Goal: Task Accomplishment & Management: Manage account settings

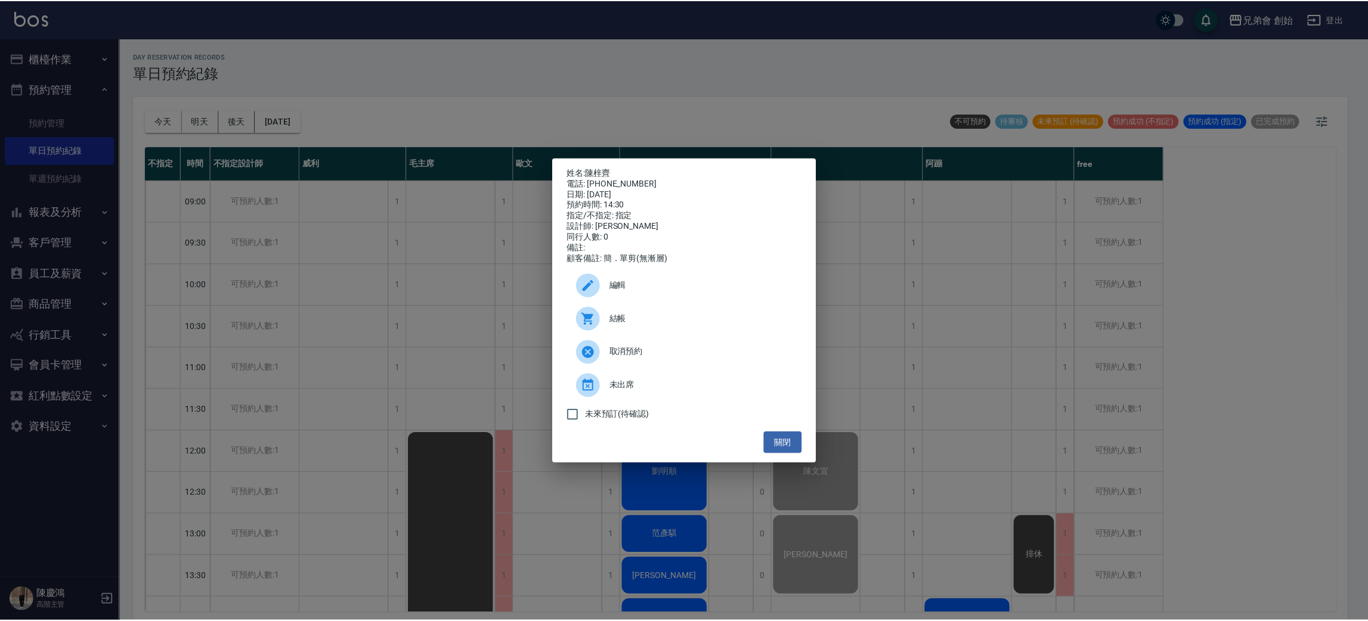
scroll to position [417, 0]
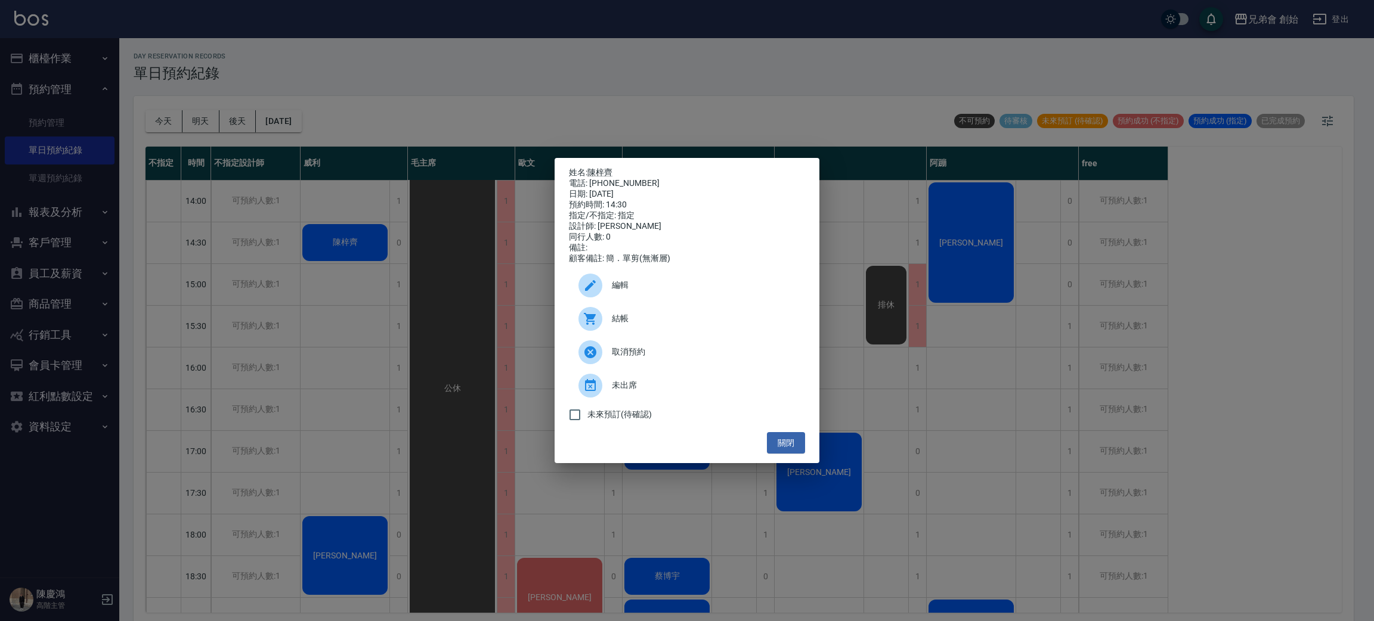
click at [664, 323] on span "結帳" at bounding box center [704, 318] width 184 height 13
click at [388, 163] on div "姓名: 陳梓齊 電話: 0976235066 日期: 2025/09/23 預約時間: 14:30 指定/不指定: 指定 設計師: 威利 同行人數: 0 備註…" at bounding box center [687, 310] width 1374 height 621
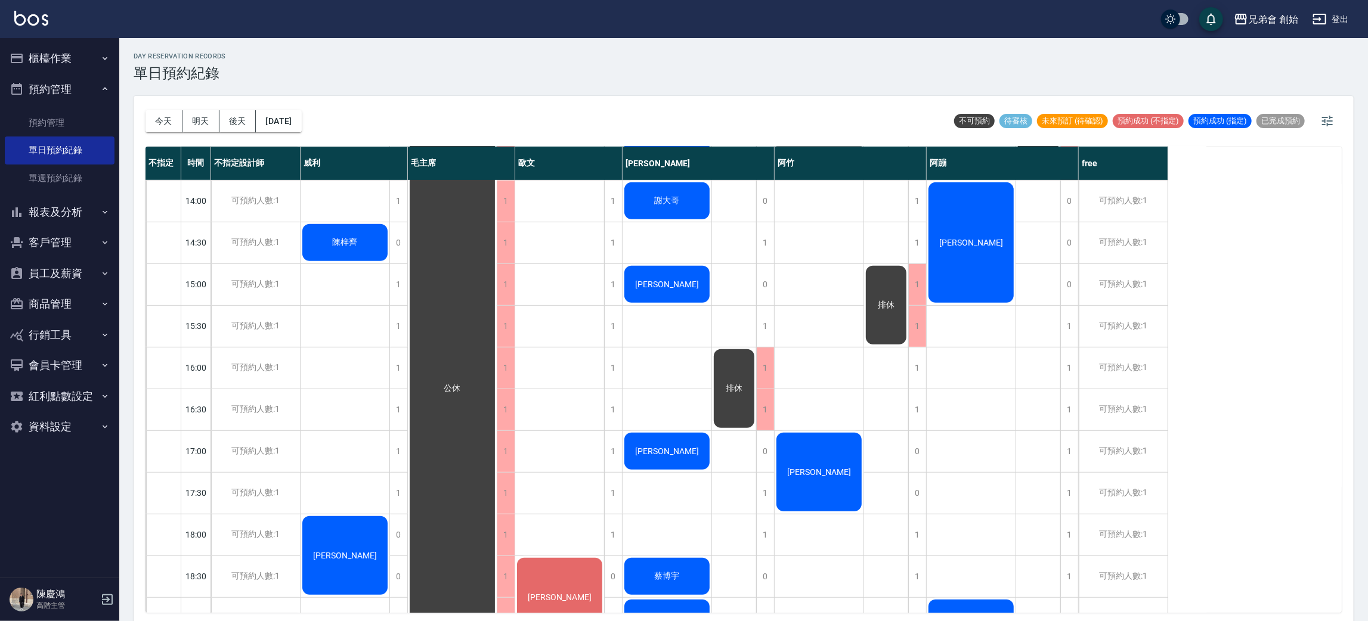
scroll to position [596, 0]
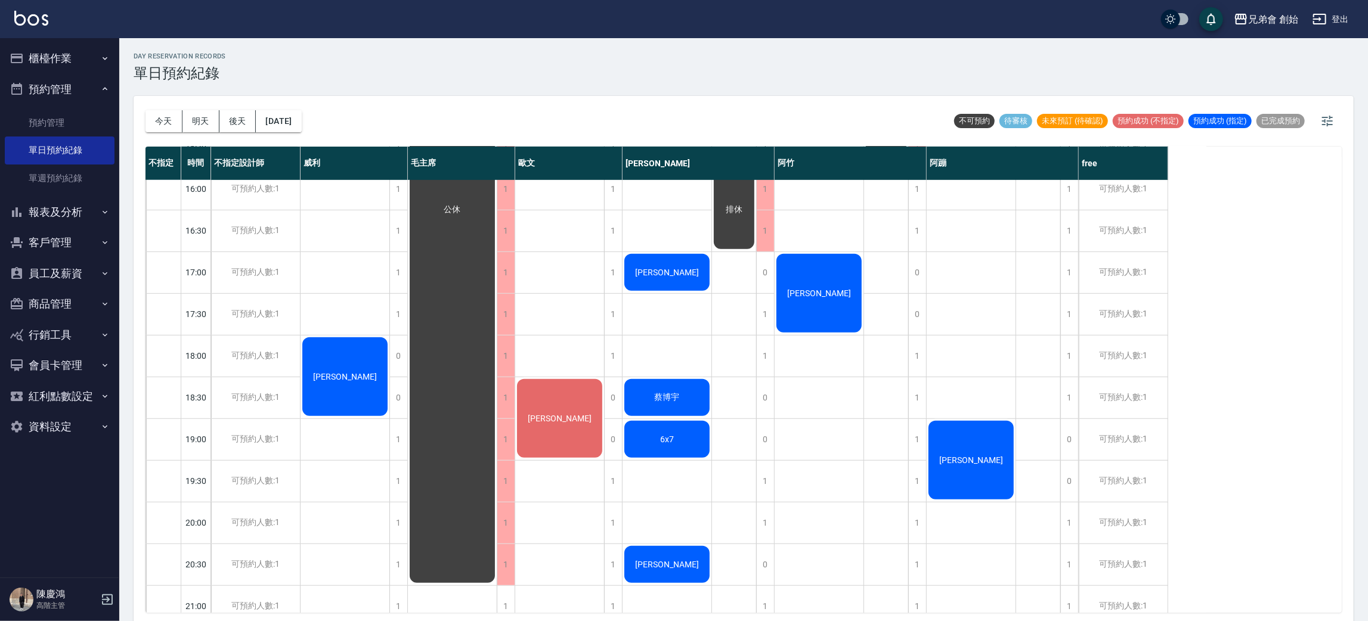
click at [360, 333] on div "陳梓齊 劉先生" at bounding box center [345, 189] width 89 height 1211
click at [363, 379] on div "[PERSON_NAME]" at bounding box center [345, 377] width 89 height 82
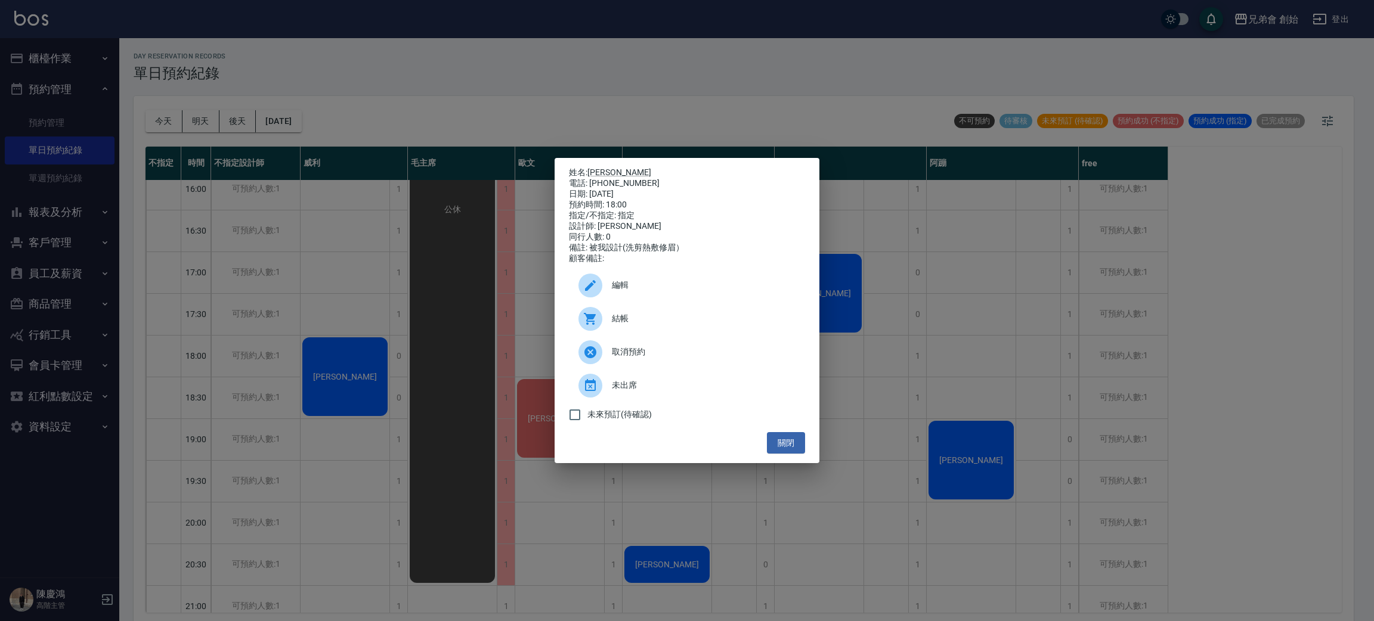
click at [734, 336] on div "結帳" at bounding box center [687, 318] width 236 height 33
click at [408, 45] on div "姓名: 劉先生 電話: 0983282881 日期: 2025/09/23 預約時間: 18:00 指定/不指定: 指定 設計師: 威利 同行人數: 0 備註…" at bounding box center [687, 310] width 1374 height 621
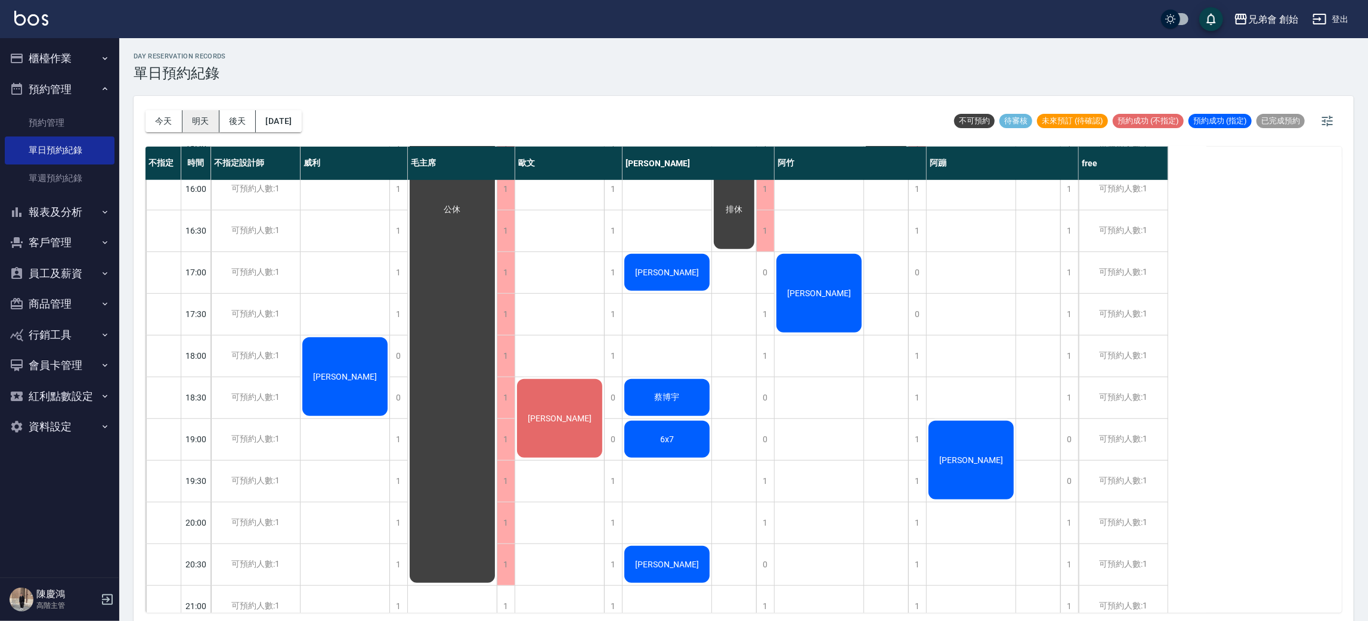
click at [208, 119] on button "明天" at bounding box center [200, 121] width 37 height 22
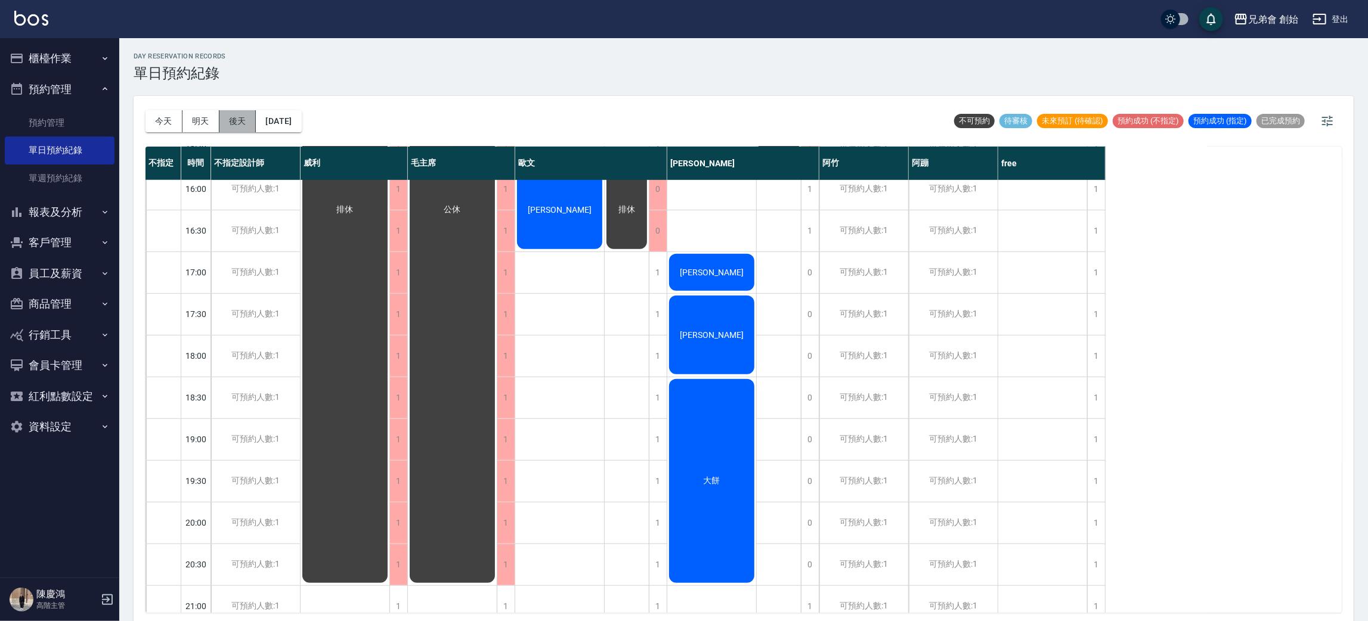
click at [244, 123] on button "後天" at bounding box center [237, 121] width 37 height 22
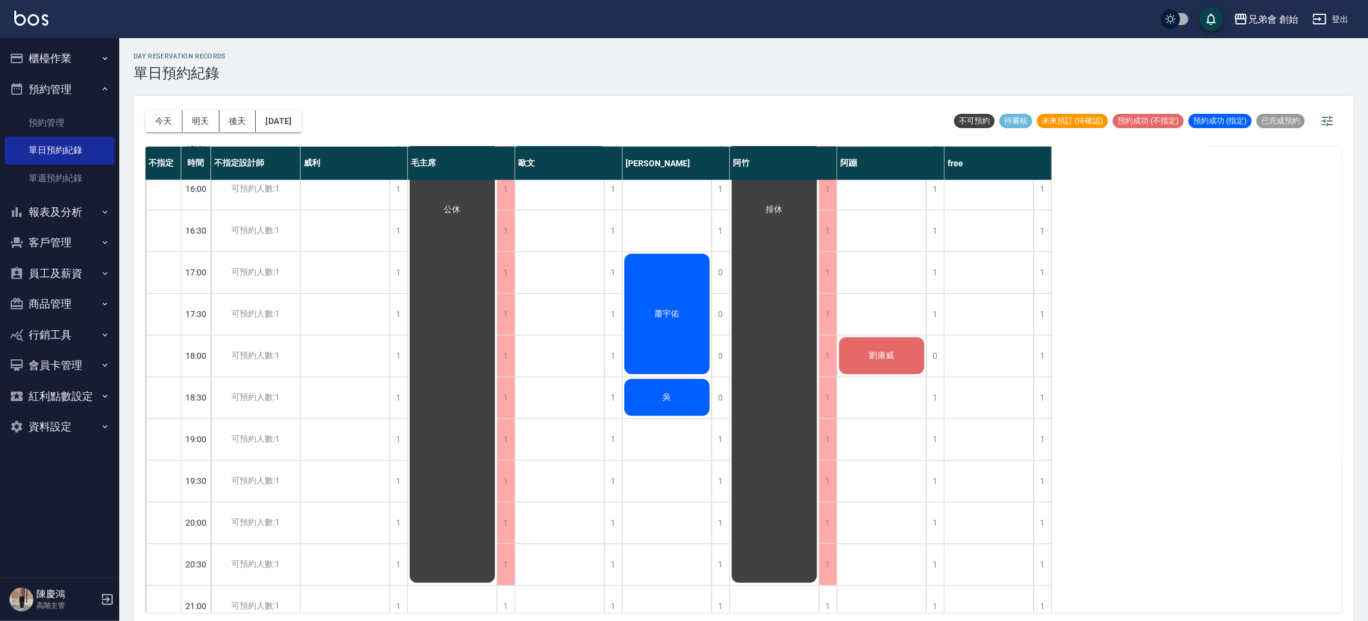
click at [527, 103] on div "今天 明天 後天 2025/09/25 不可預約 待審核 未來預訂 (待確認) 預約成功 (不指定) 預約成功 (指定) 已完成預約" at bounding box center [744, 121] width 1196 height 51
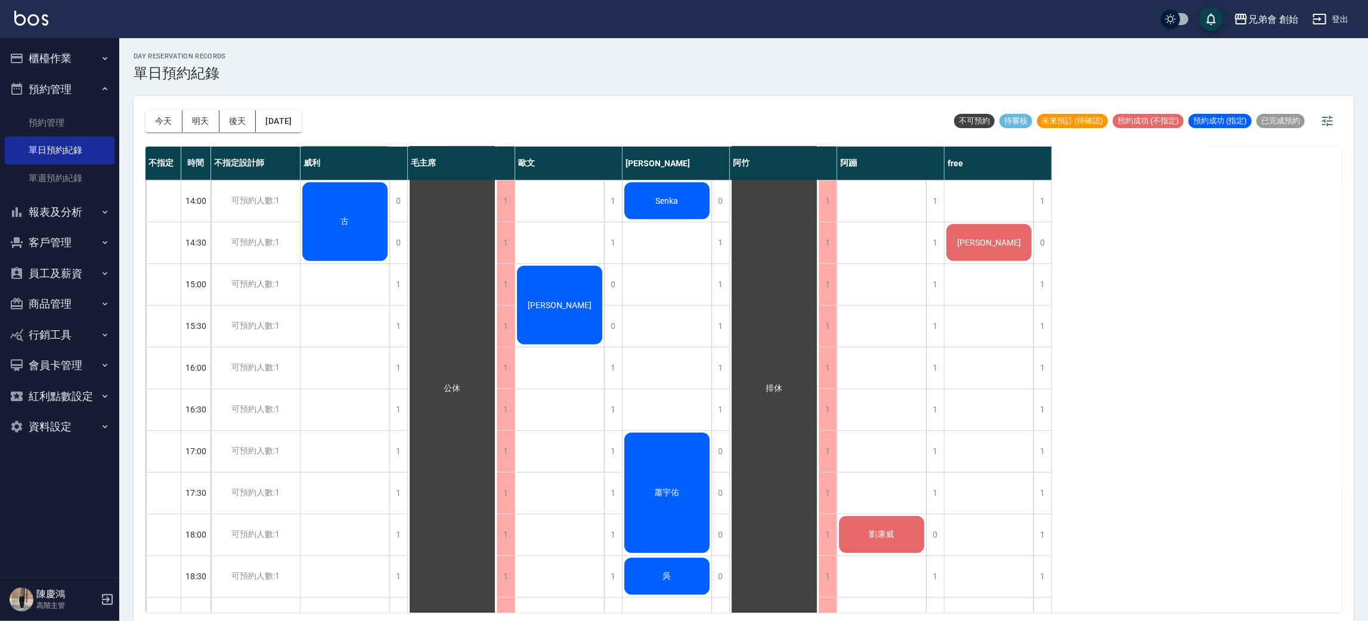
scroll to position [596, 0]
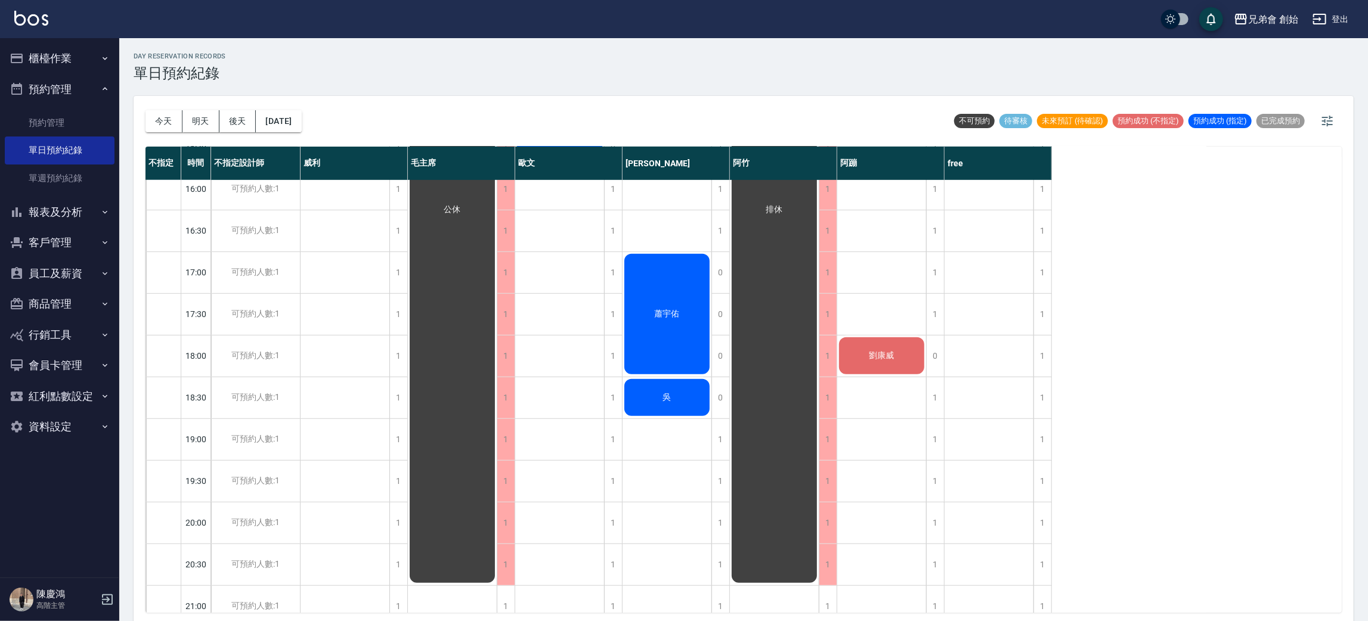
click at [893, 354] on span "劉康威" at bounding box center [882, 356] width 30 height 11
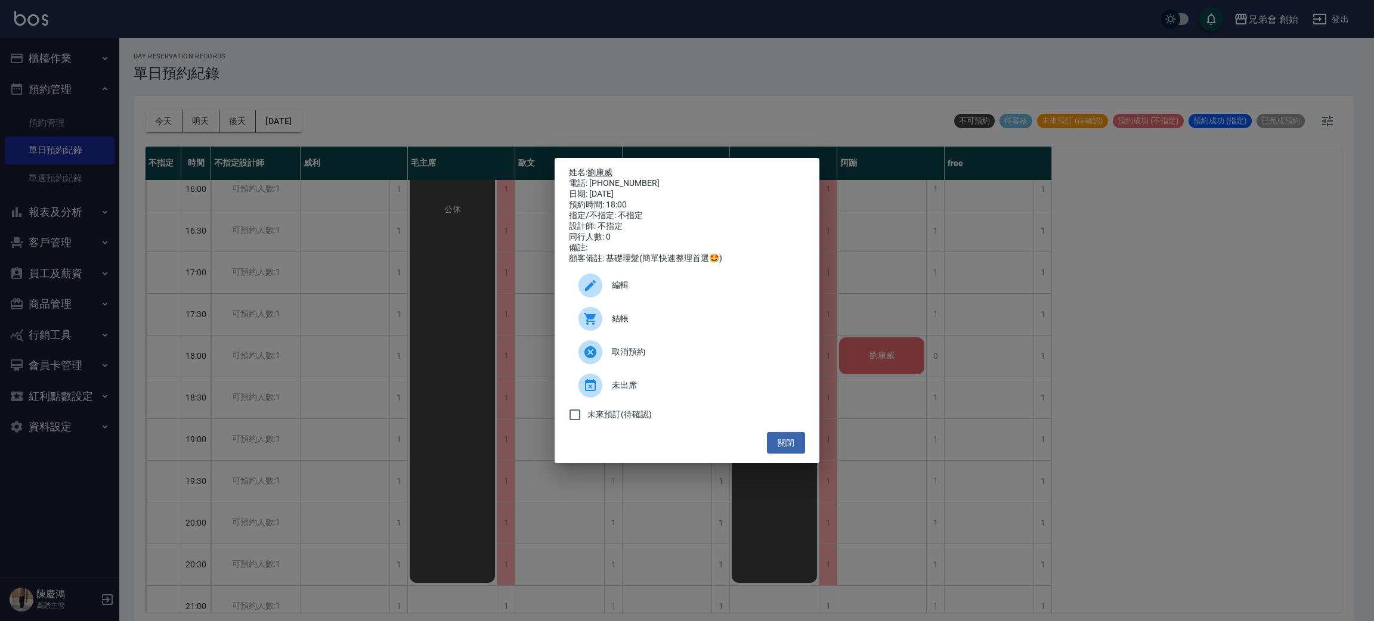
click at [611, 172] on div "姓名: 劉康威 電話: 0933587637 日期: 2025/09/25 預約時間: 18:00 指定/不指定: 不指定 設計師: 不指定 同行人數: 0 …" at bounding box center [687, 216] width 236 height 97
click at [610, 171] on link "劉康威" at bounding box center [599, 173] width 25 height 10
click at [635, 106] on div "姓名: 劉康威 電話: 0933587637 日期: 2025/09/25 預約時間: 18:00 指定/不指定: 不指定 設計師: 不指定 同行人數: 0 …" at bounding box center [687, 310] width 1374 height 621
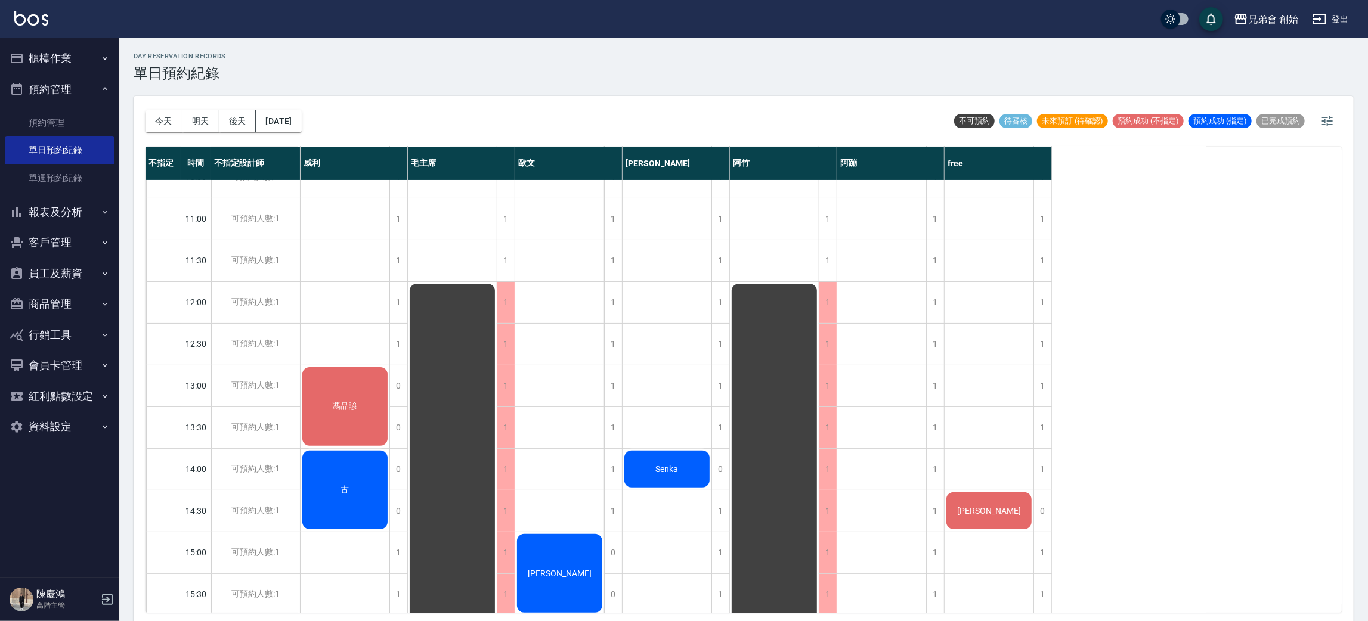
scroll to position [328, 0]
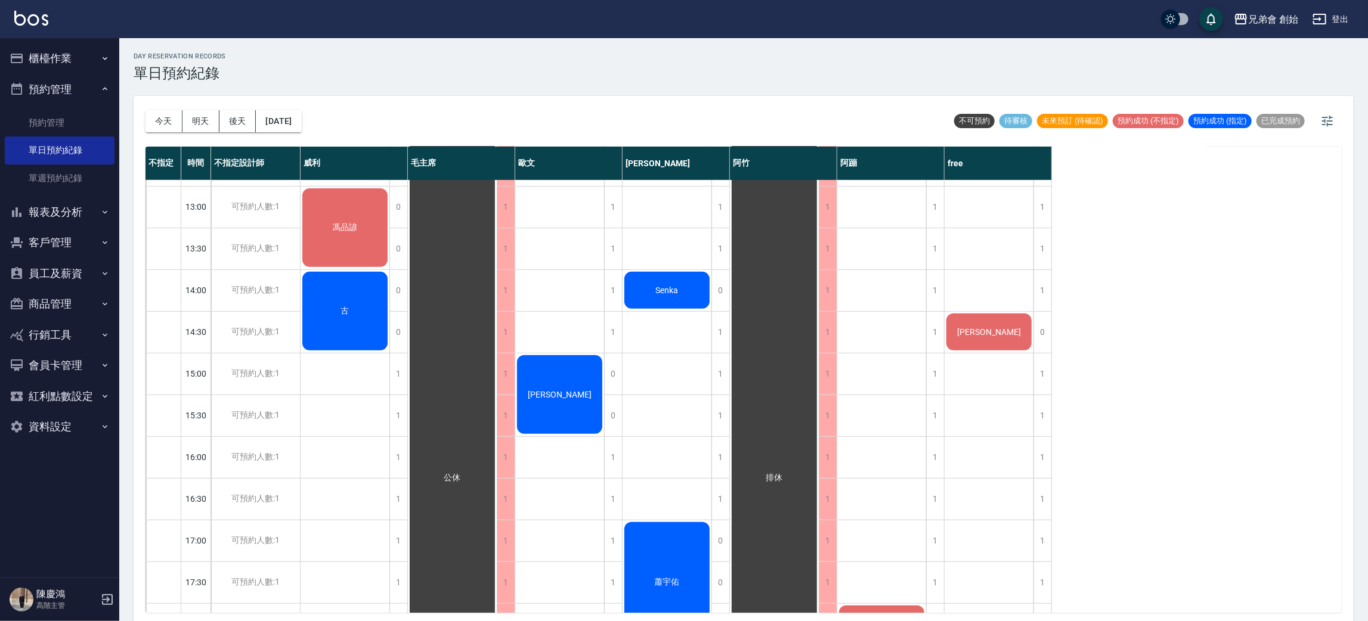
click at [996, 338] on div "林光榮" at bounding box center [989, 332] width 89 height 41
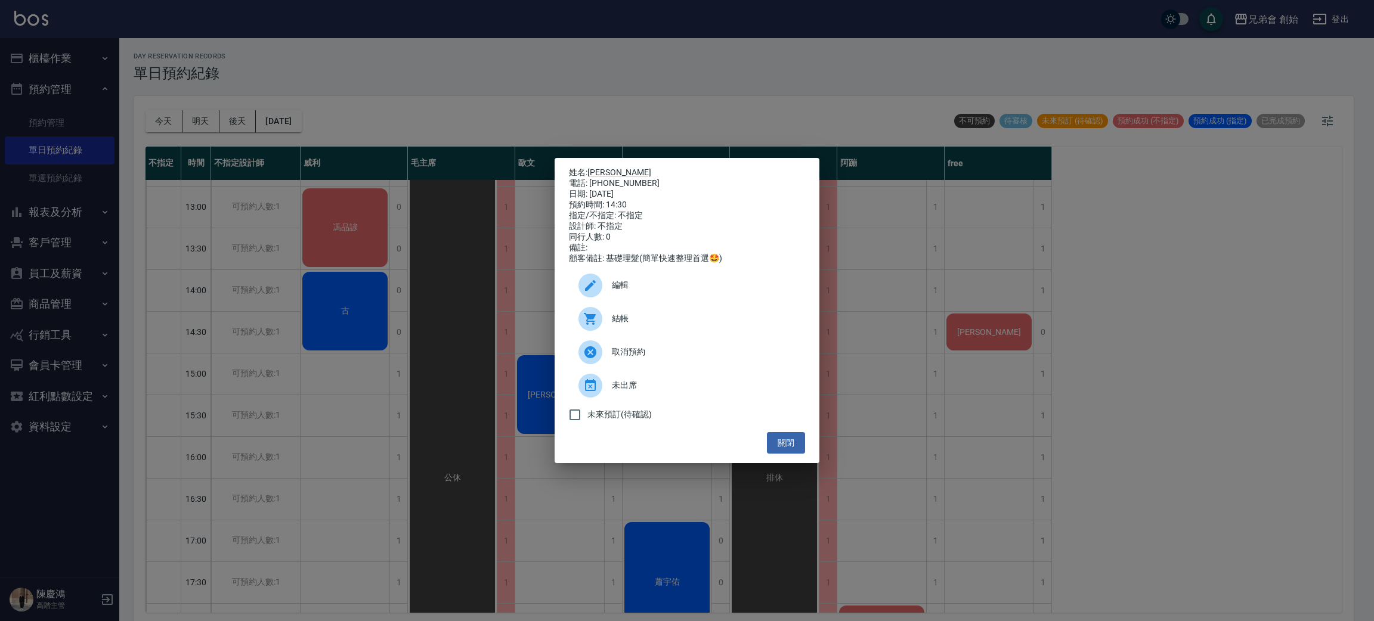
click at [582, 96] on div "姓名: 林光榮 電話: 0970308258 日期: 2025/09/25 預約時間: 14:30 指定/不指定: 不指定 設計師: 不指定 同行人數: 0 …" at bounding box center [687, 310] width 1374 height 621
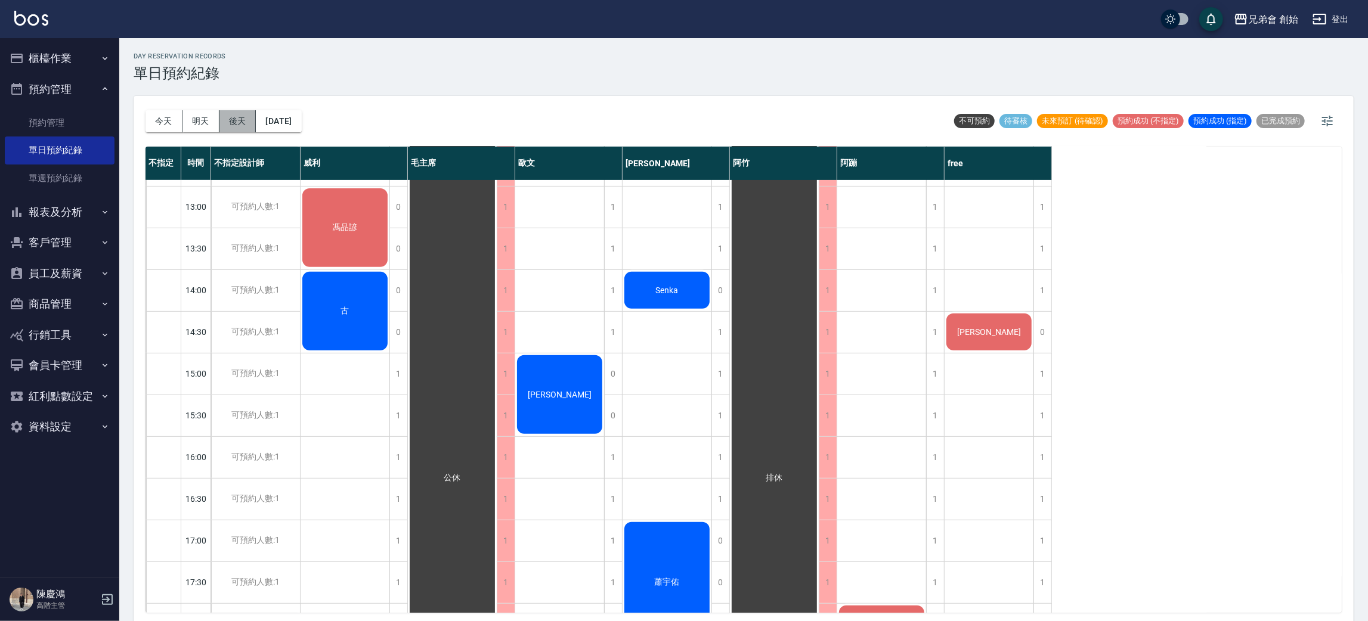
click at [244, 117] on button "後天" at bounding box center [237, 121] width 37 height 22
click at [301, 124] on button "2025/09/25" at bounding box center [278, 121] width 45 height 22
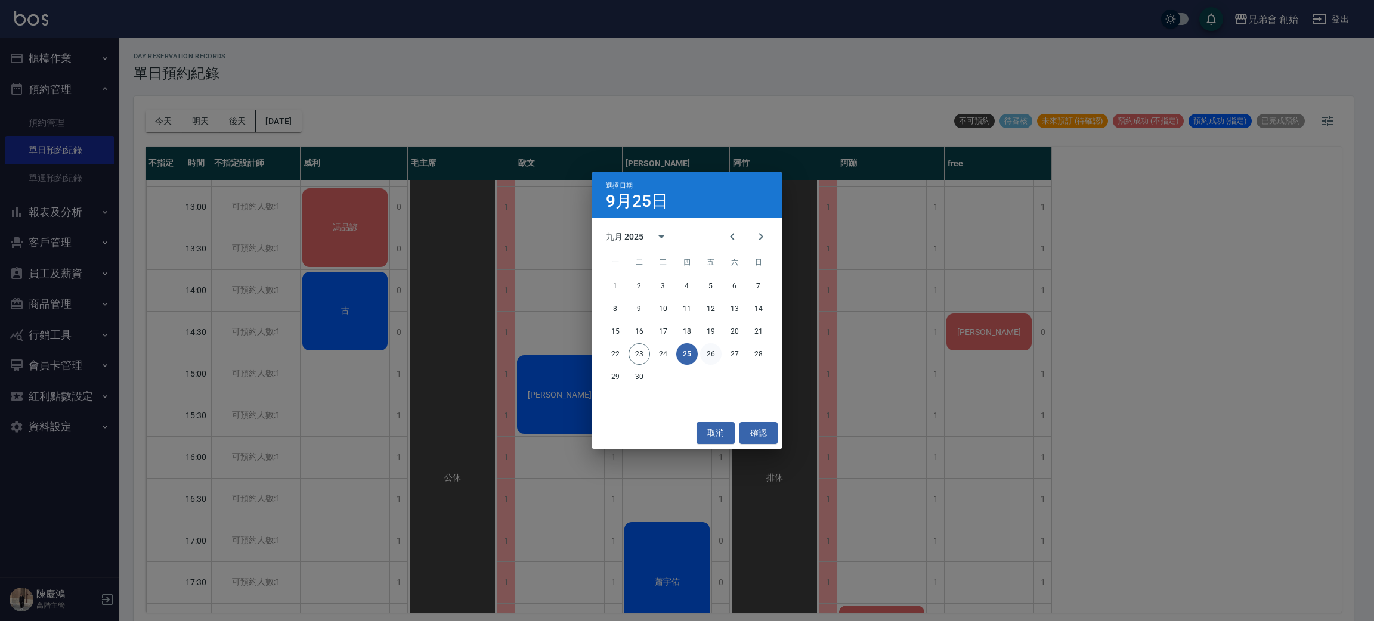
click at [720, 355] on button "26" at bounding box center [710, 353] width 21 height 21
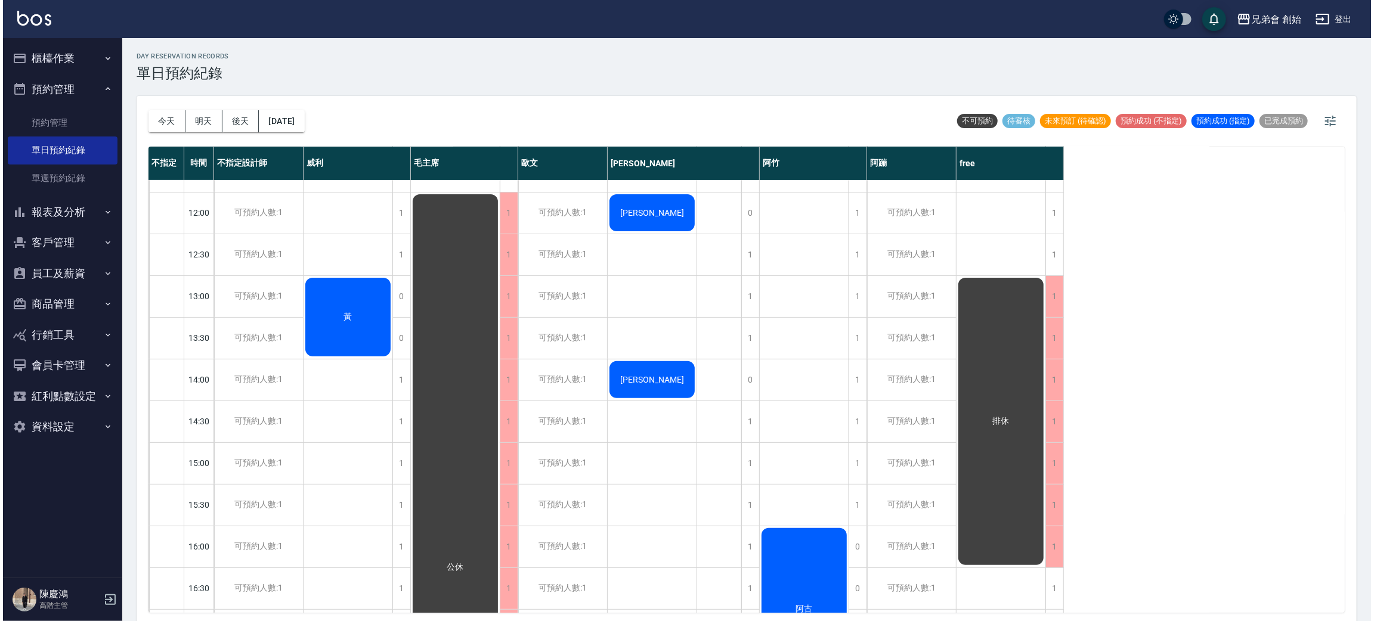
scroll to position [417, 0]
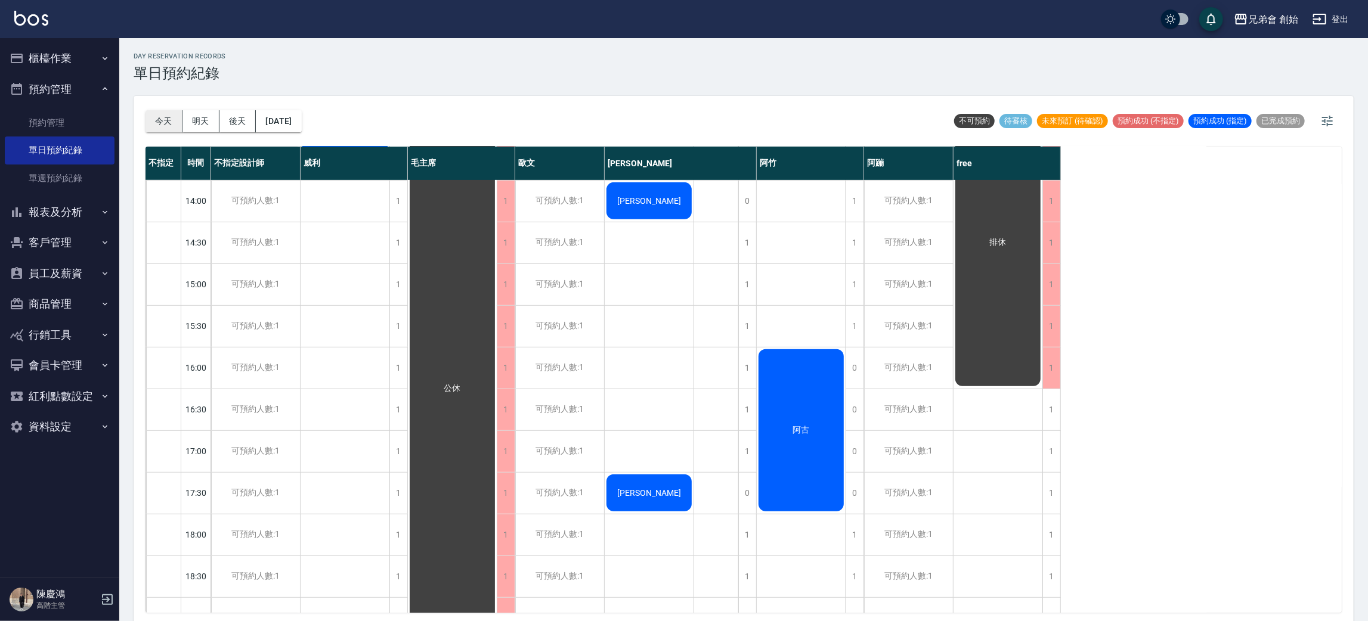
click at [171, 122] on button "今天" at bounding box center [164, 121] width 37 height 22
click at [509, 67] on div at bounding box center [684, 310] width 1368 height 621
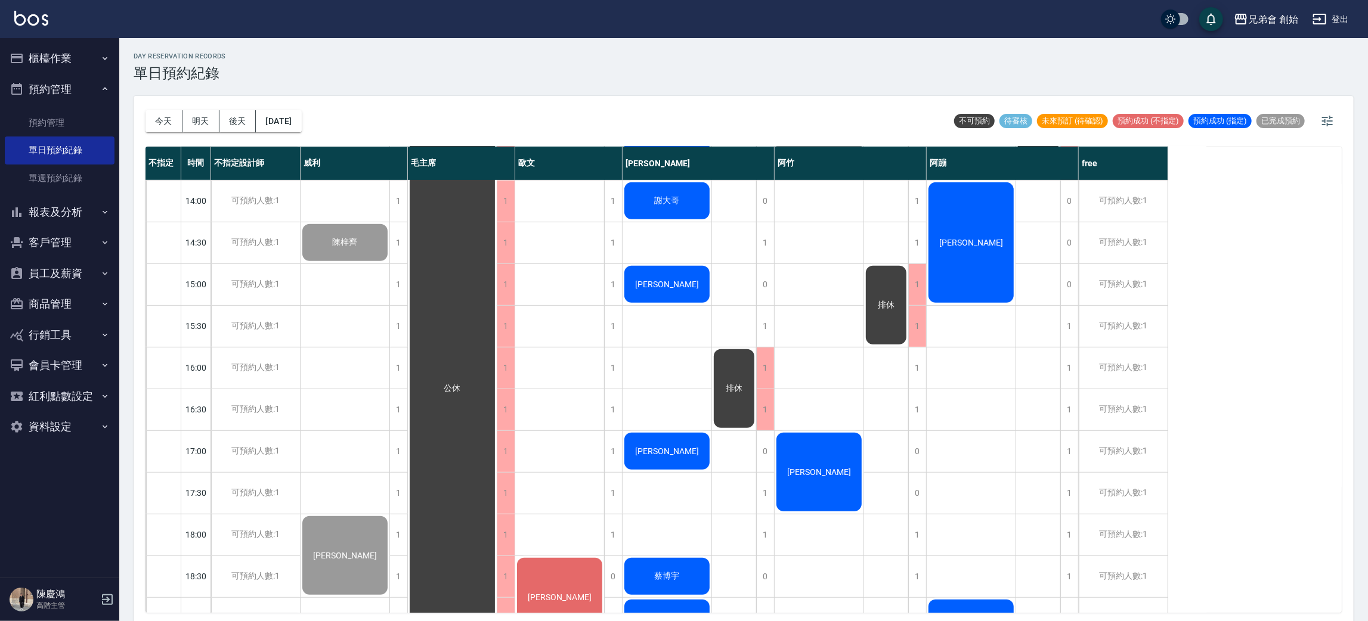
drag, startPoint x: 356, startPoint y: 88, endPoint x: 267, endPoint y: 7, distance: 120.3
click at [355, 85] on div "day Reservation records 單日預約紀錄 今天 明天 後天 2025/09/23 不可預約 待審核 未來預訂 (待確認) 預約成功 (不指…" at bounding box center [743, 331] width 1249 height 587
click at [65, 54] on button "櫃檯作業" at bounding box center [60, 58] width 110 height 31
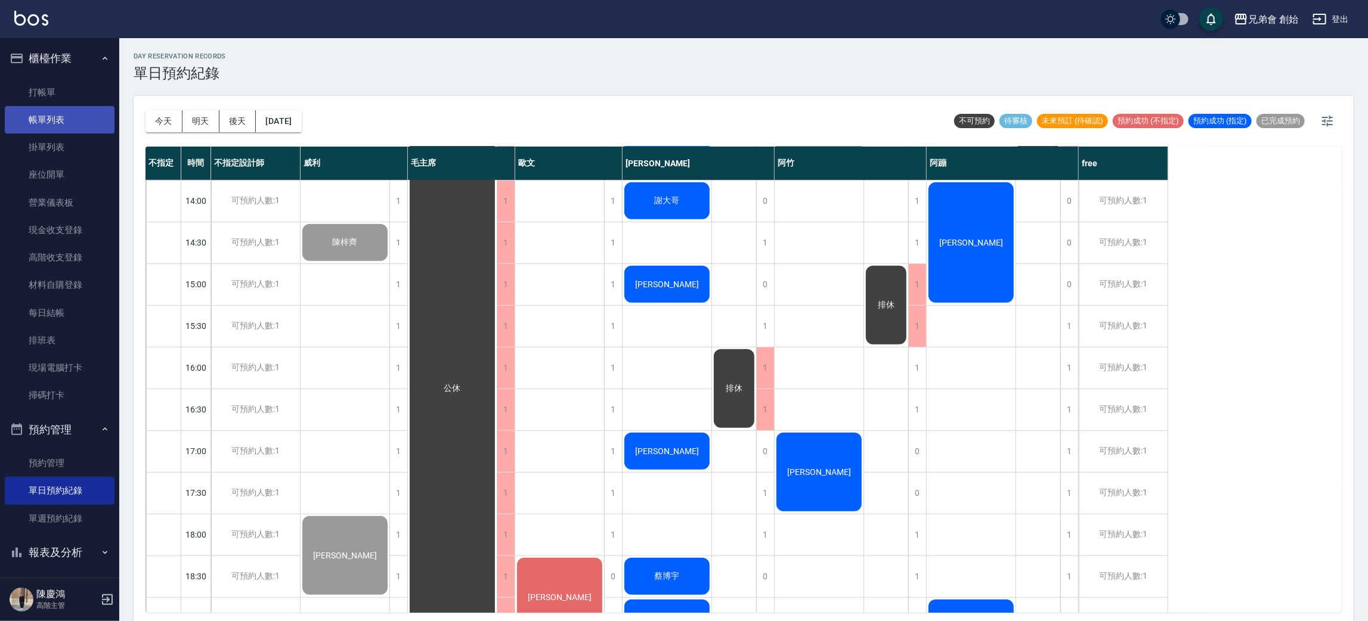
click at [88, 114] on link "帳單列表" at bounding box center [60, 119] width 110 height 27
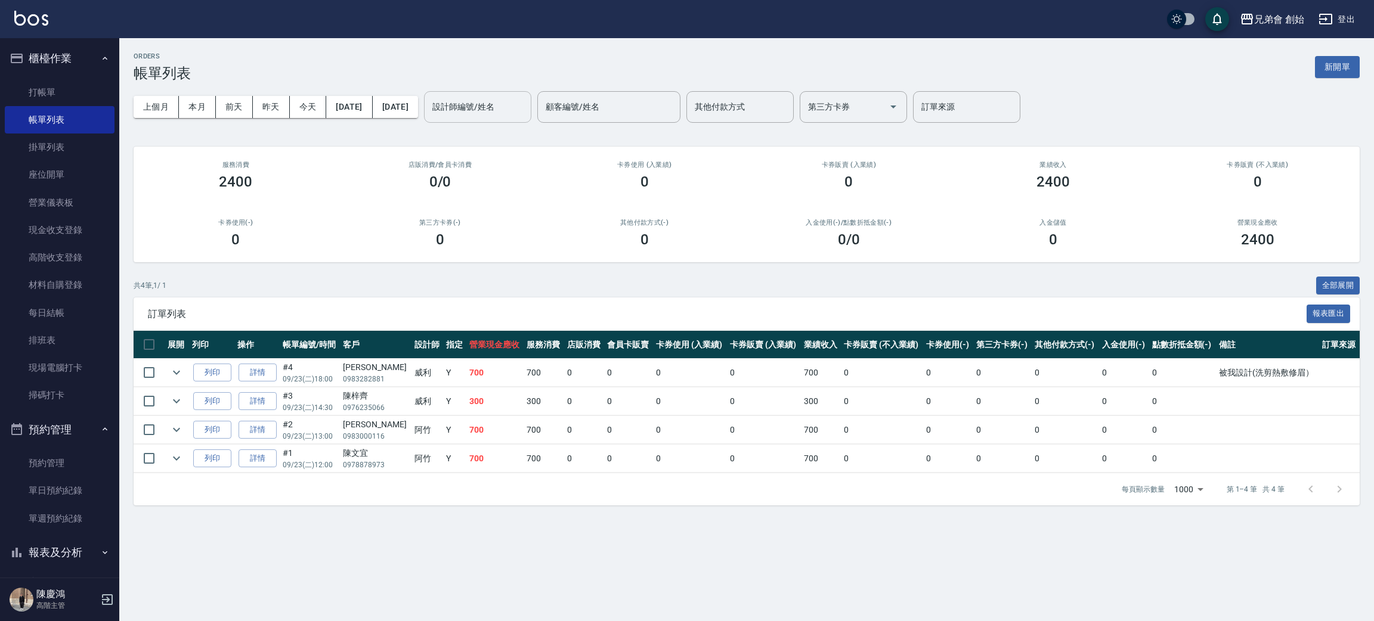
click at [531, 91] on div "設計師編號/姓名" at bounding box center [477, 107] width 107 height 32
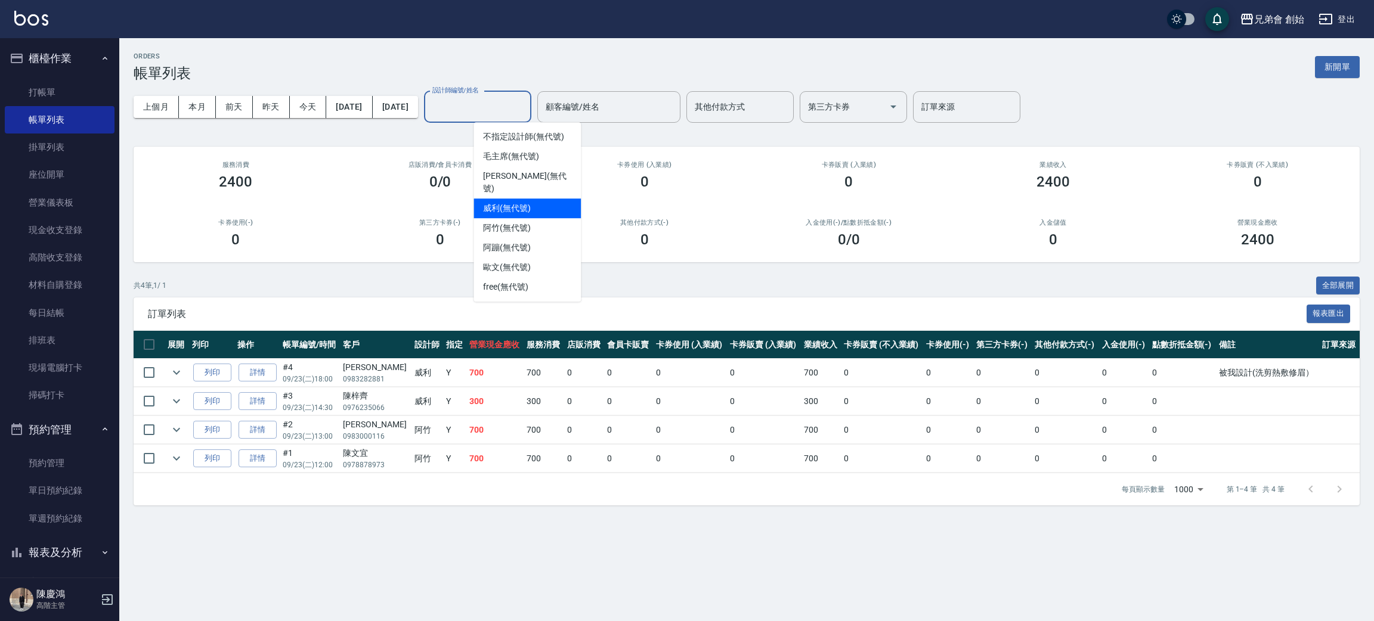
click at [516, 202] on span "威利 (無代號)" at bounding box center [507, 208] width 48 height 13
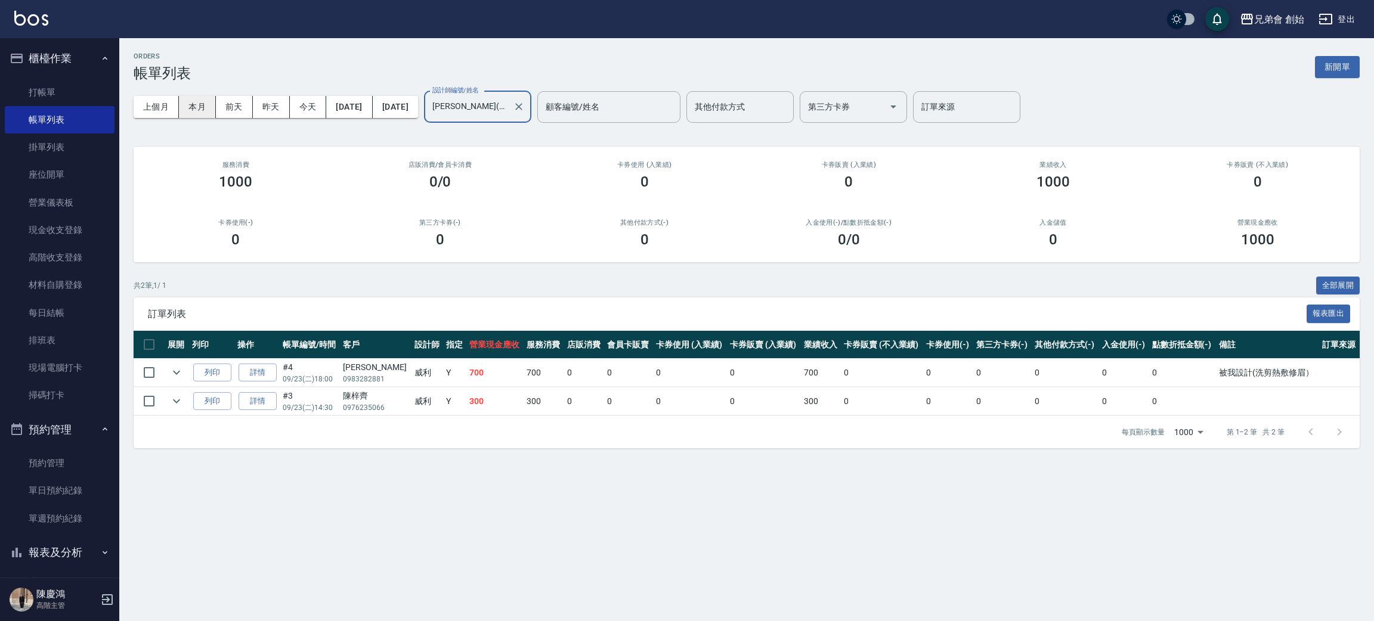
click at [205, 105] on button "本月" at bounding box center [197, 107] width 37 height 22
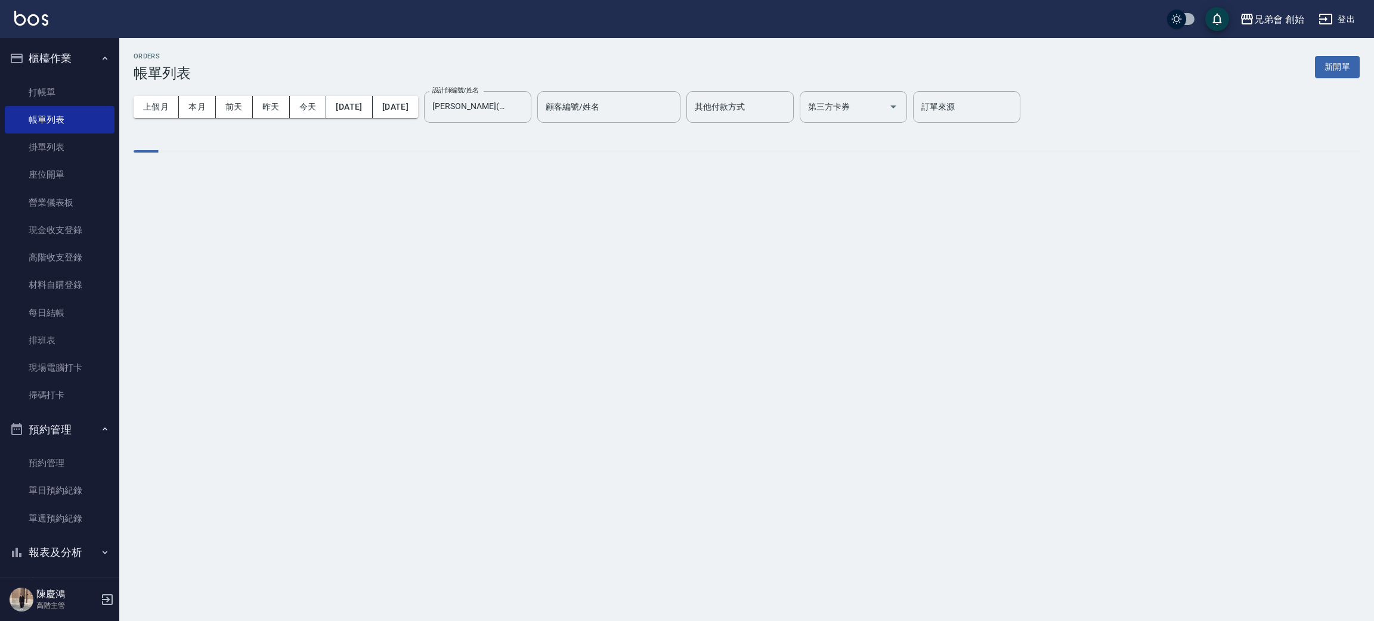
click at [313, 66] on div "ORDERS 帳單列表 新開單" at bounding box center [747, 66] width 1226 height 29
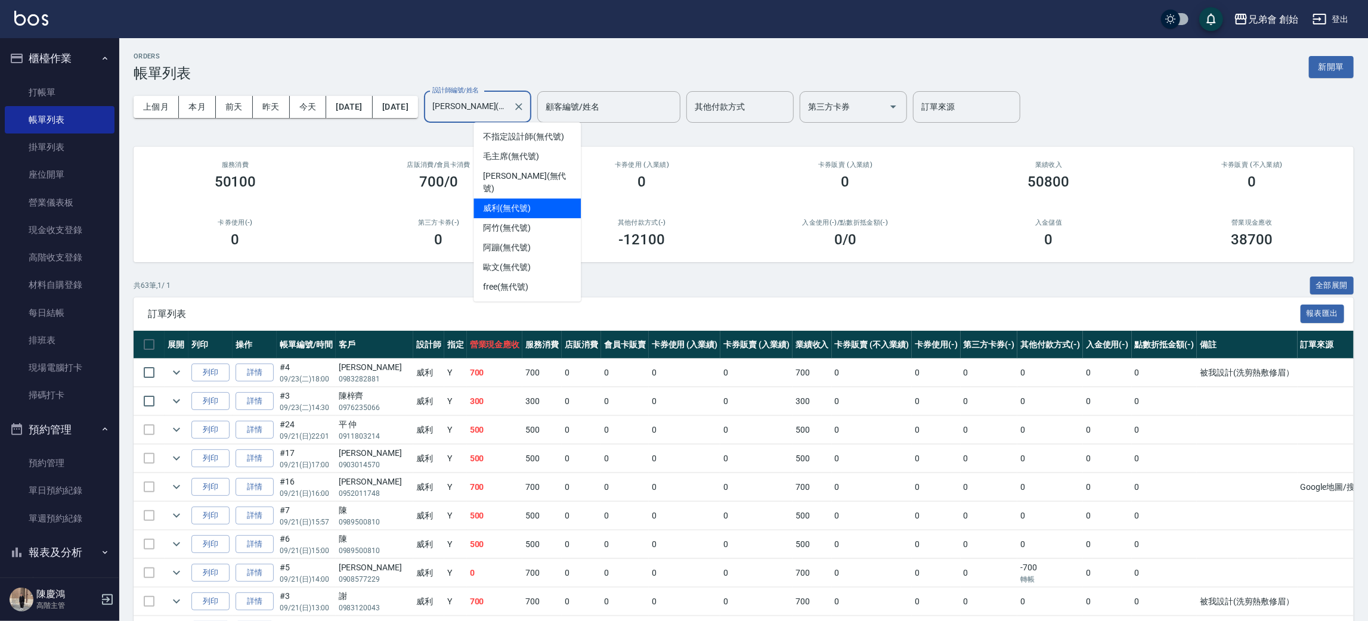
click at [508, 99] on input "威利(無代號)" at bounding box center [468, 107] width 79 height 21
click at [530, 222] on span "阿竹 (無代號)" at bounding box center [507, 228] width 48 height 13
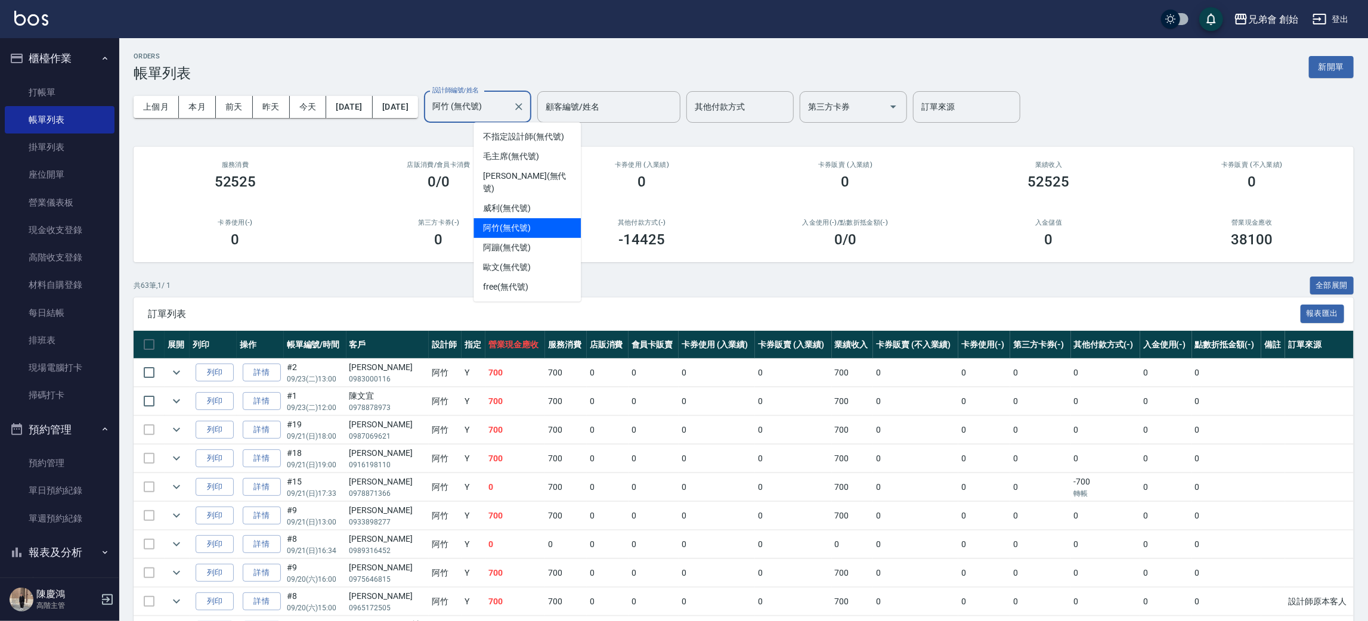
click at [508, 114] on input "阿竹 (無代號)" at bounding box center [468, 107] width 79 height 21
click at [542, 240] on div "阿蹦 (無代號)" at bounding box center [526, 248] width 107 height 20
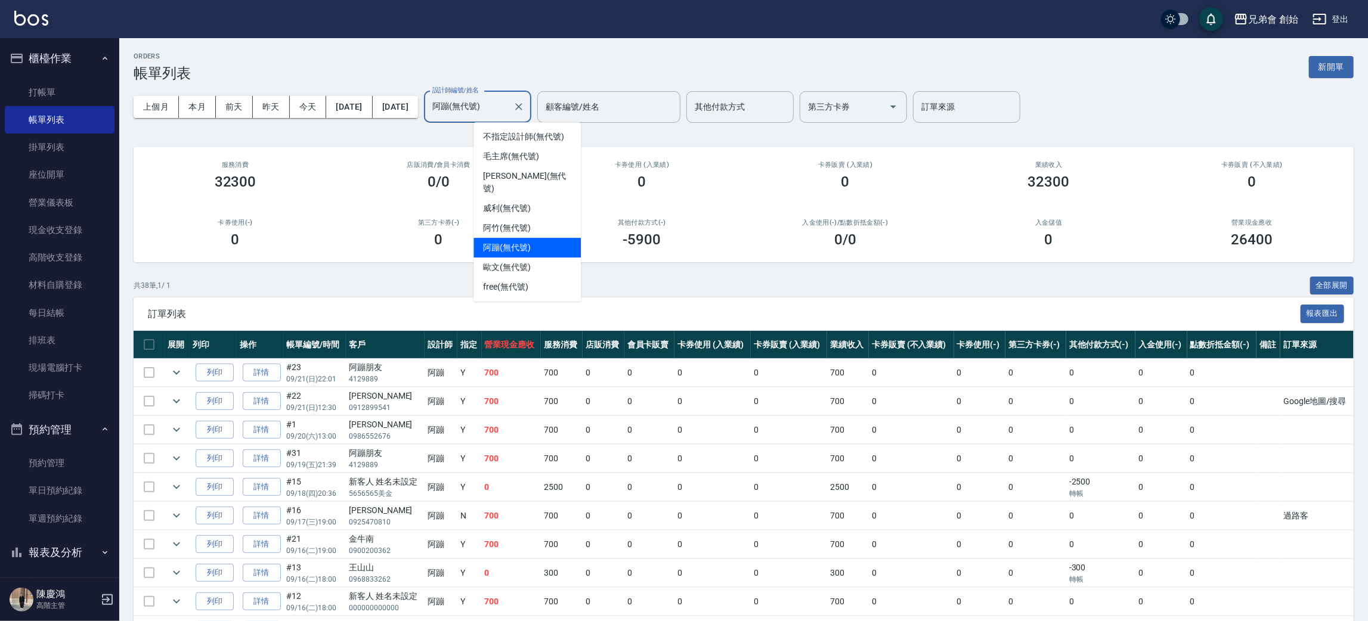
click at [508, 105] on input "阿蹦(無代號)" at bounding box center [468, 107] width 79 height 21
click at [536, 260] on div "歐文 (無代號)" at bounding box center [526, 268] width 107 height 20
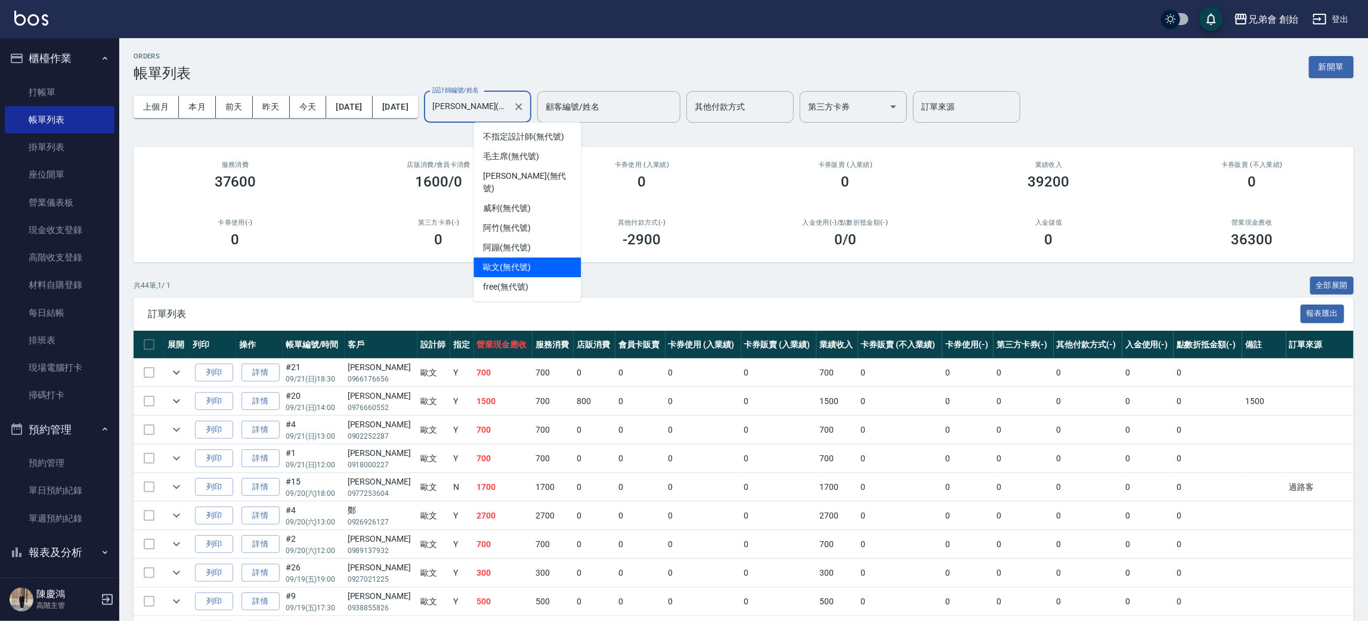
click at [508, 106] on input "歐文(無代號)" at bounding box center [468, 107] width 79 height 21
click at [532, 238] on div "阿蹦 (無代號)" at bounding box center [526, 248] width 107 height 20
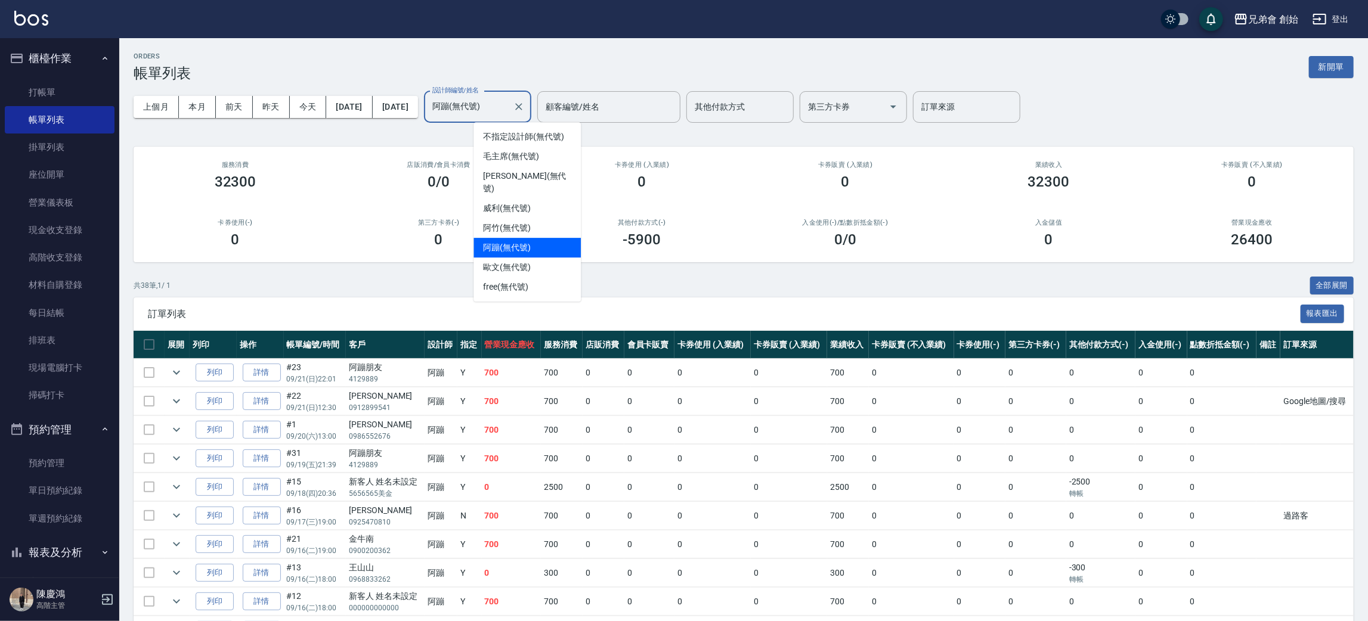
click at [508, 110] on input "阿蹦(無代號)" at bounding box center [468, 107] width 79 height 21
click at [541, 199] on div "威利 (無代號)" at bounding box center [526, 209] width 107 height 20
type input "威利(無代號)"
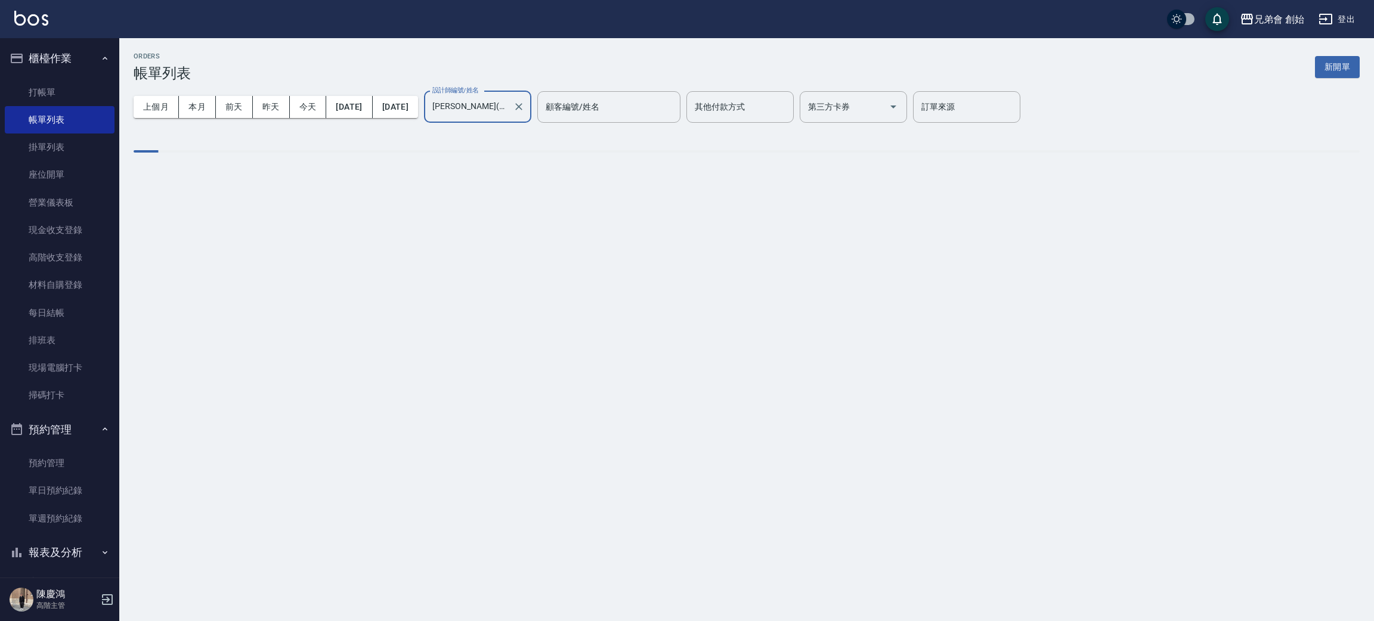
click at [394, 72] on div "ORDERS 帳單列表 新開單" at bounding box center [747, 66] width 1226 height 29
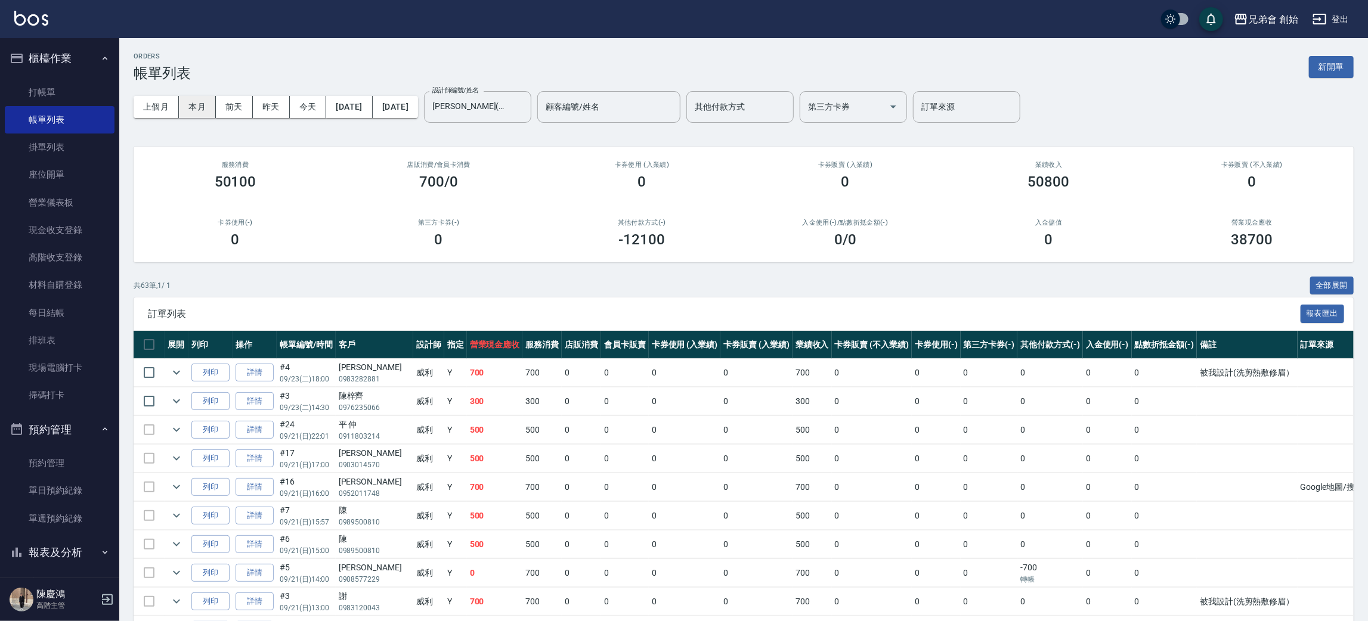
click at [203, 105] on button "本月" at bounding box center [197, 107] width 37 height 22
click at [457, 346] on th "指定" at bounding box center [455, 345] width 23 height 28
click at [314, 101] on button "今天" at bounding box center [308, 107] width 37 height 22
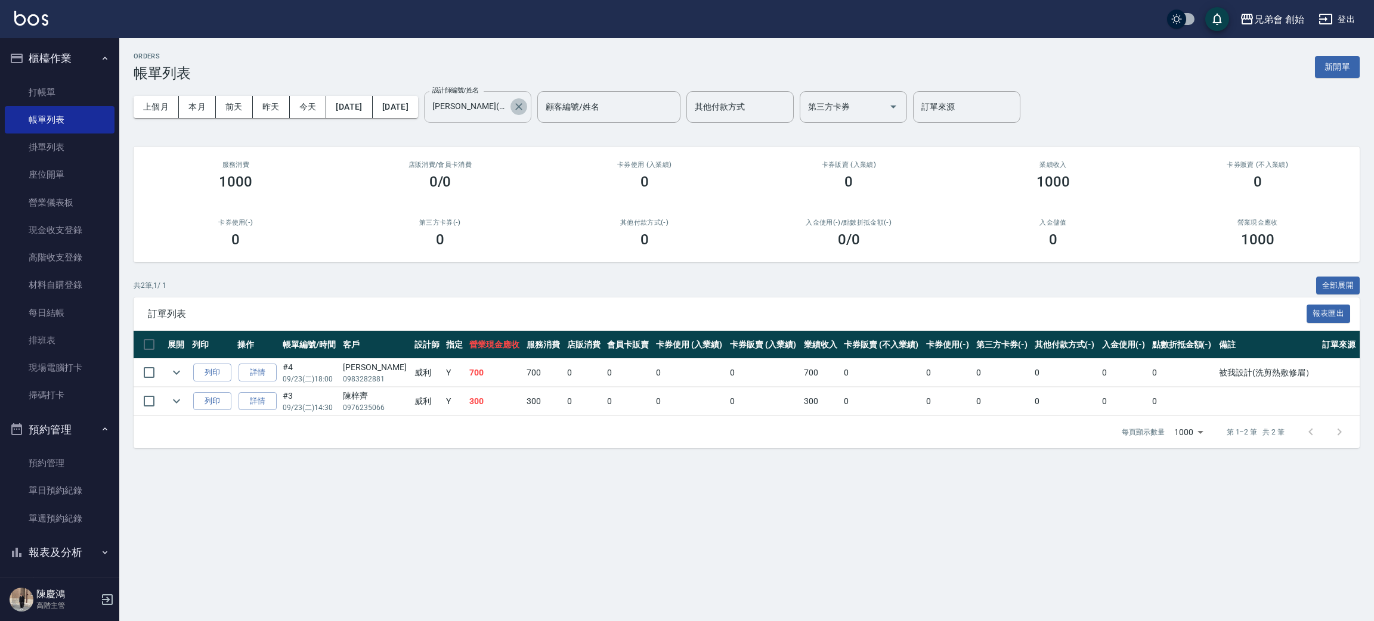
click at [525, 109] on icon "Clear" at bounding box center [519, 107] width 12 height 12
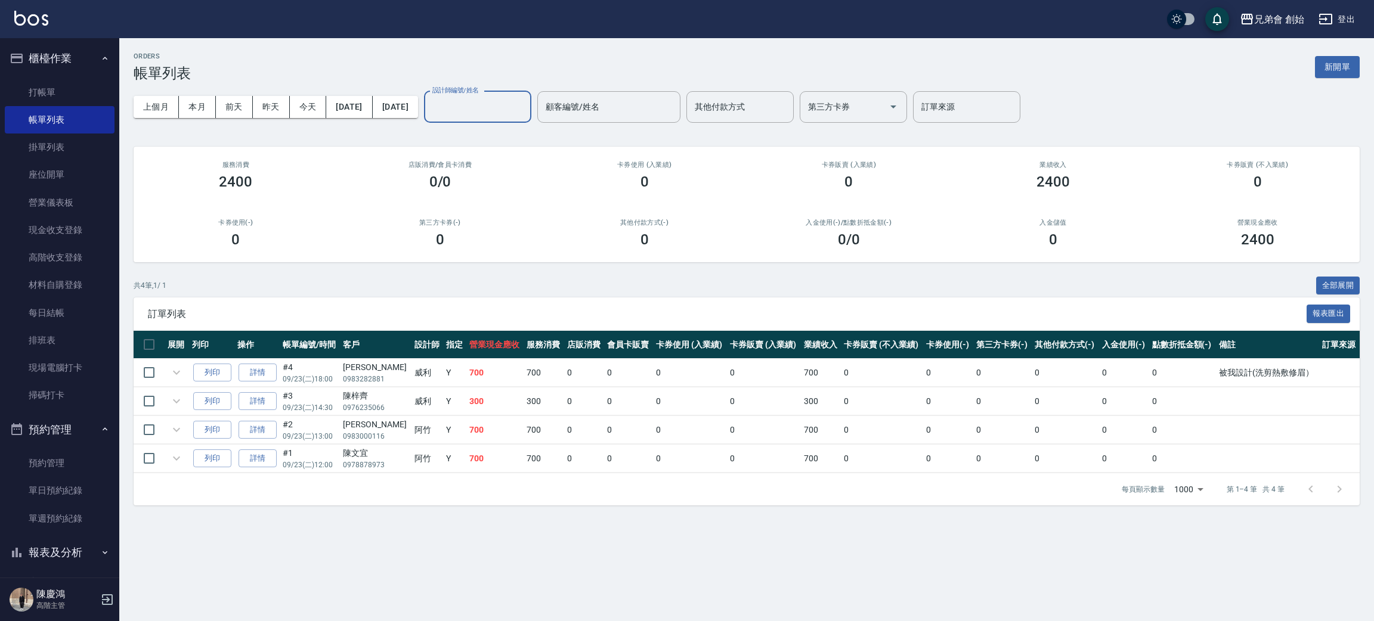
click at [520, 66] on div "ORDERS 帳單列表 新開單" at bounding box center [747, 66] width 1226 height 29
click at [400, 60] on div "ORDERS 帳單列表 新開單" at bounding box center [747, 66] width 1226 height 29
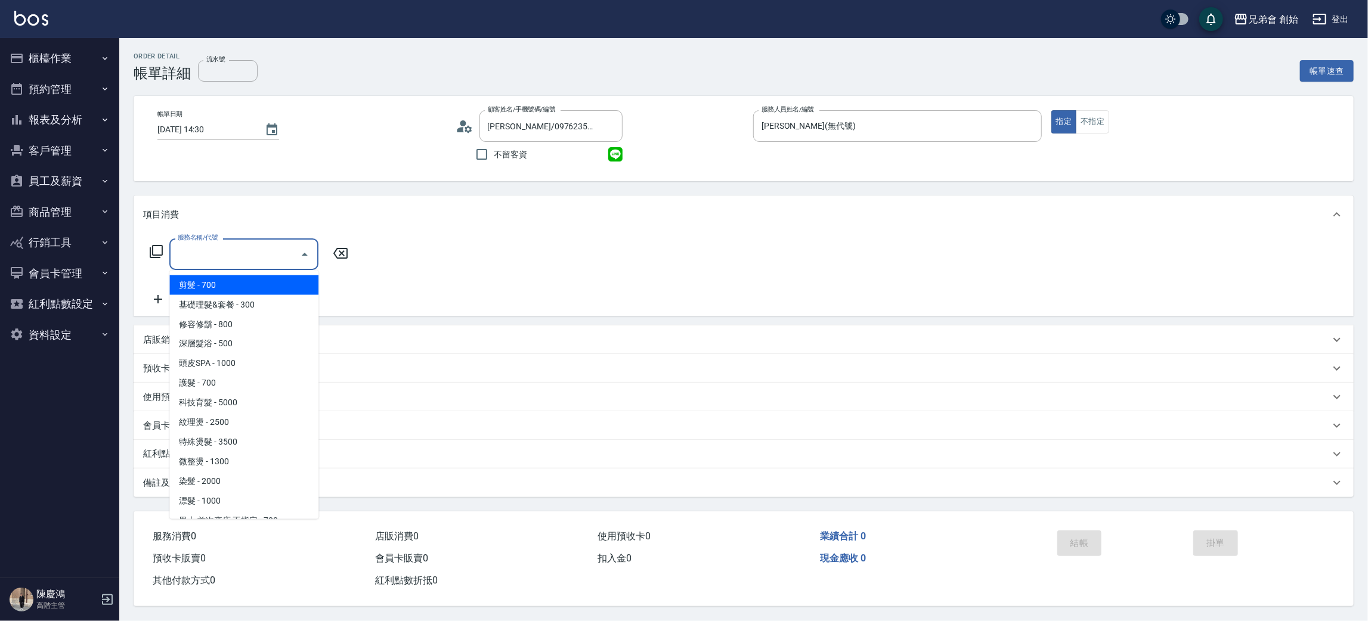
click at [235, 307] on span "基礎理髮&套餐 - 300" at bounding box center [243, 305] width 149 height 20
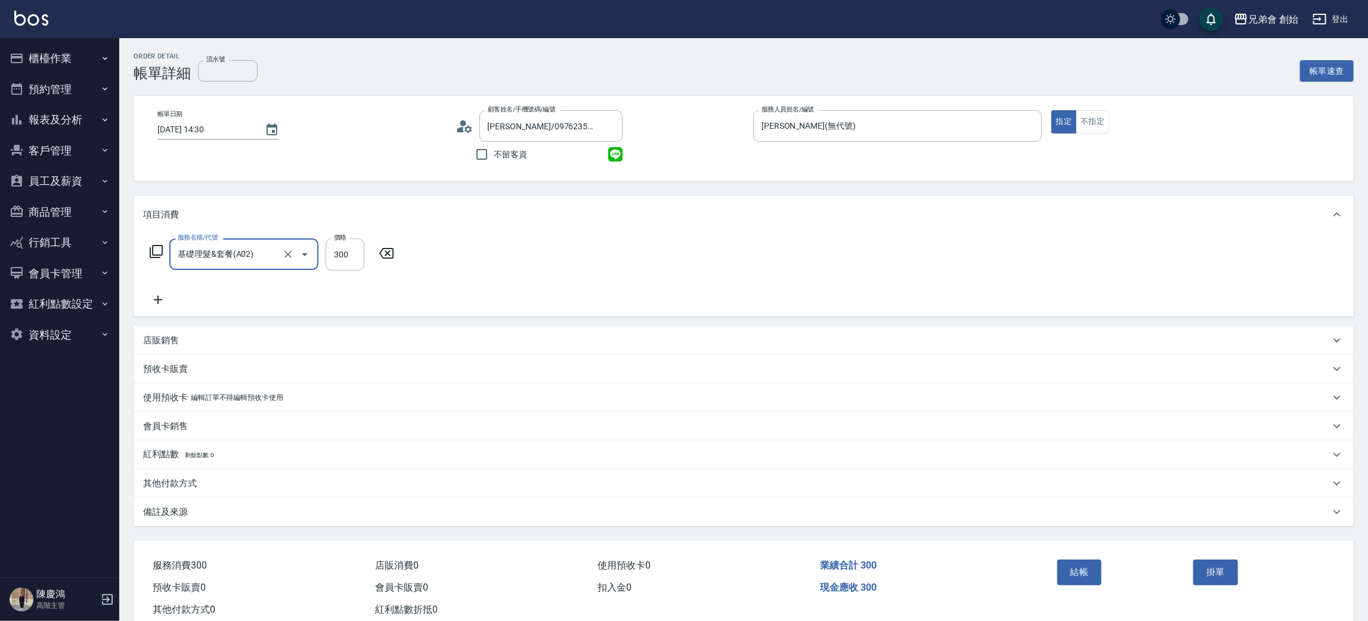
type input "基礎理髮&套餐(A02)"
click at [906, 260] on div "服務名稱/代號 基礎理髮&套餐(A02) 服務名稱/代號 價格 300 價格 洗髮-1 洗髮-1 修眉-1 修眉-1" at bounding box center [744, 275] width 1220 height 83
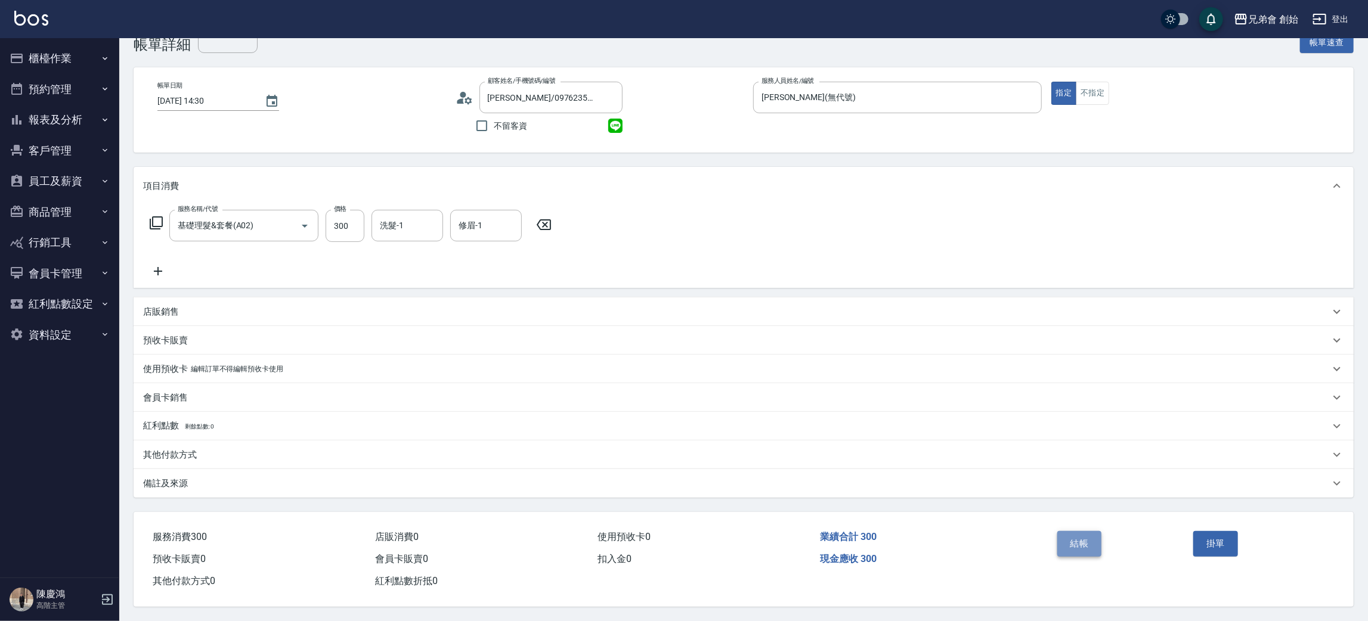
click at [1076, 539] on button "結帳" at bounding box center [1079, 543] width 45 height 25
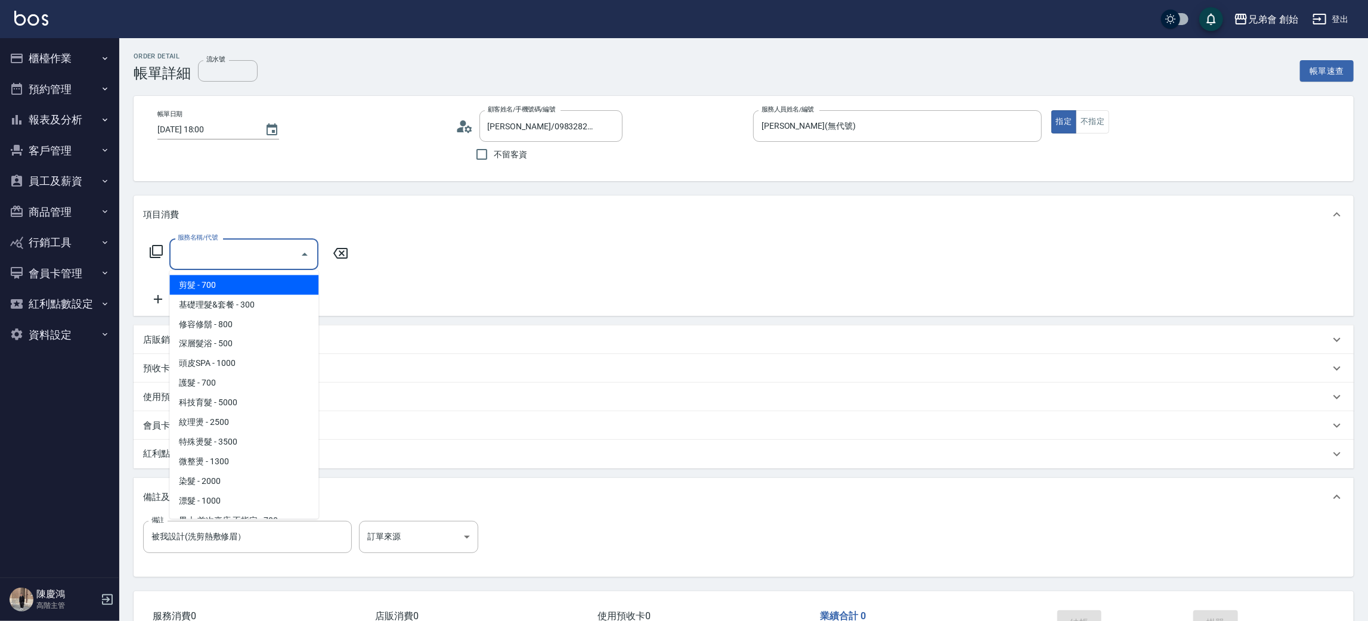
click at [264, 257] on input "服務名稱/代號" at bounding box center [235, 254] width 120 height 21
click at [264, 284] on span "剪髮 - 700" at bounding box center [243, 286] width 149 height 20
type input "剪髮(A01)"
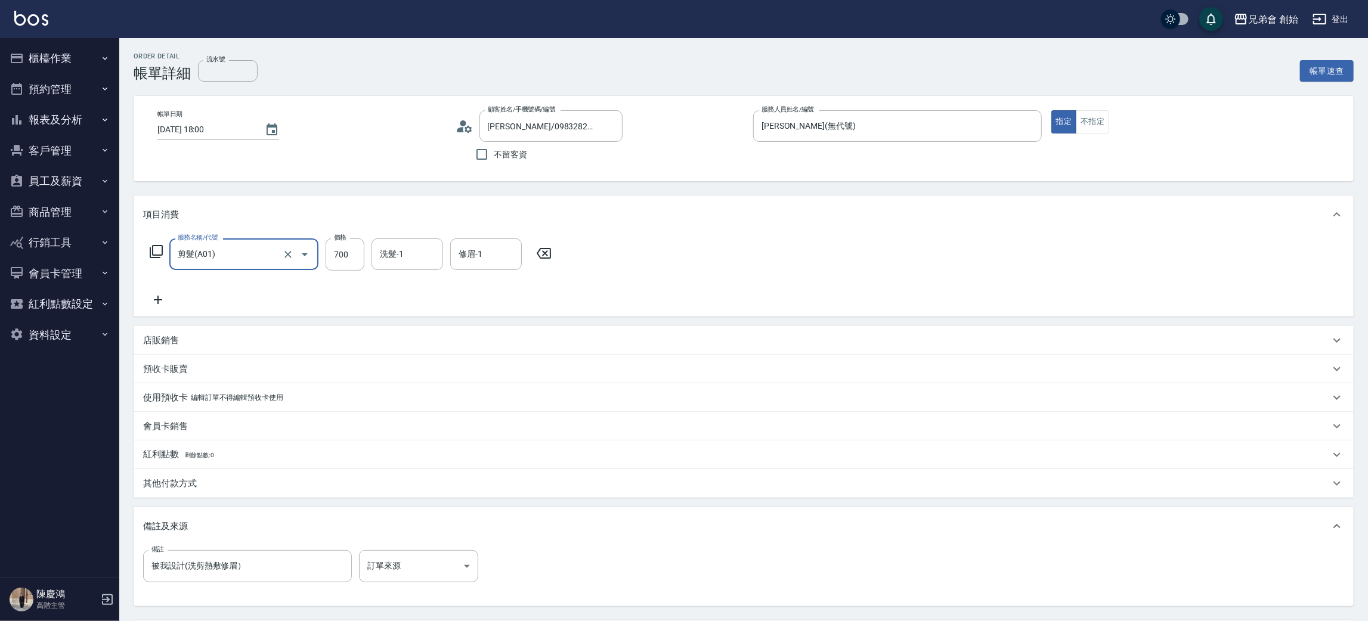
click at [958, 228] on div "項目消費" at bounding box center [744, 215] width 1220 height 38
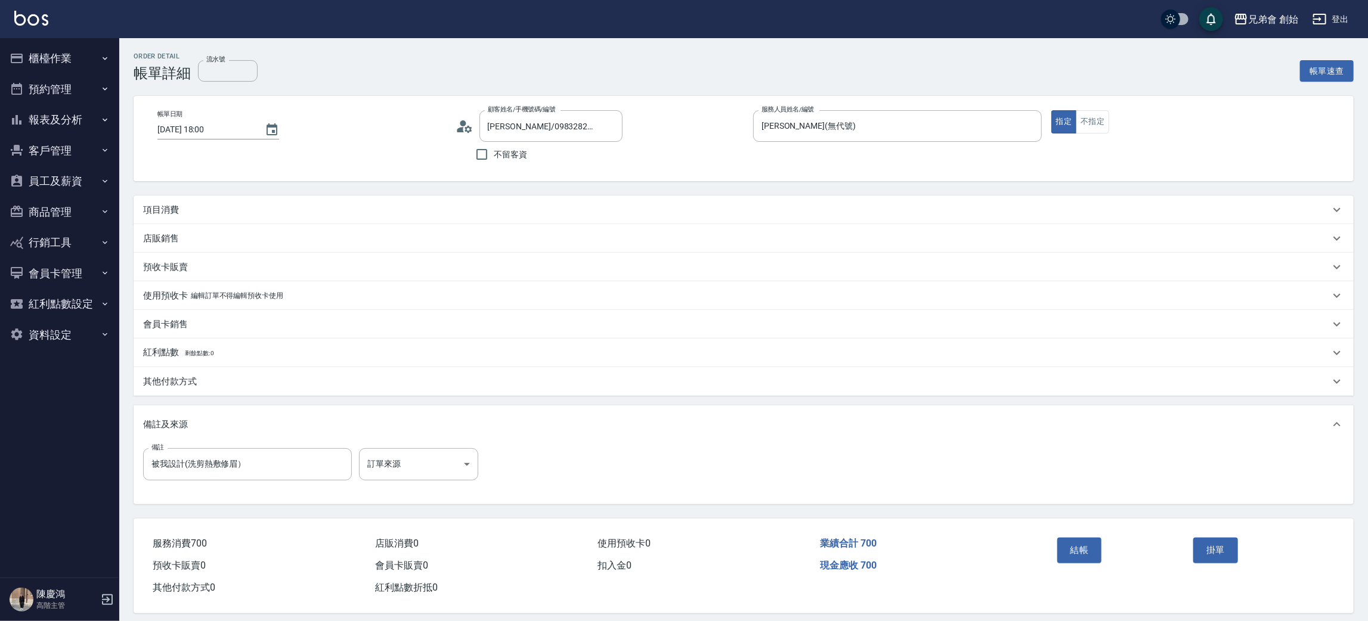
scroll to position [9, 0]
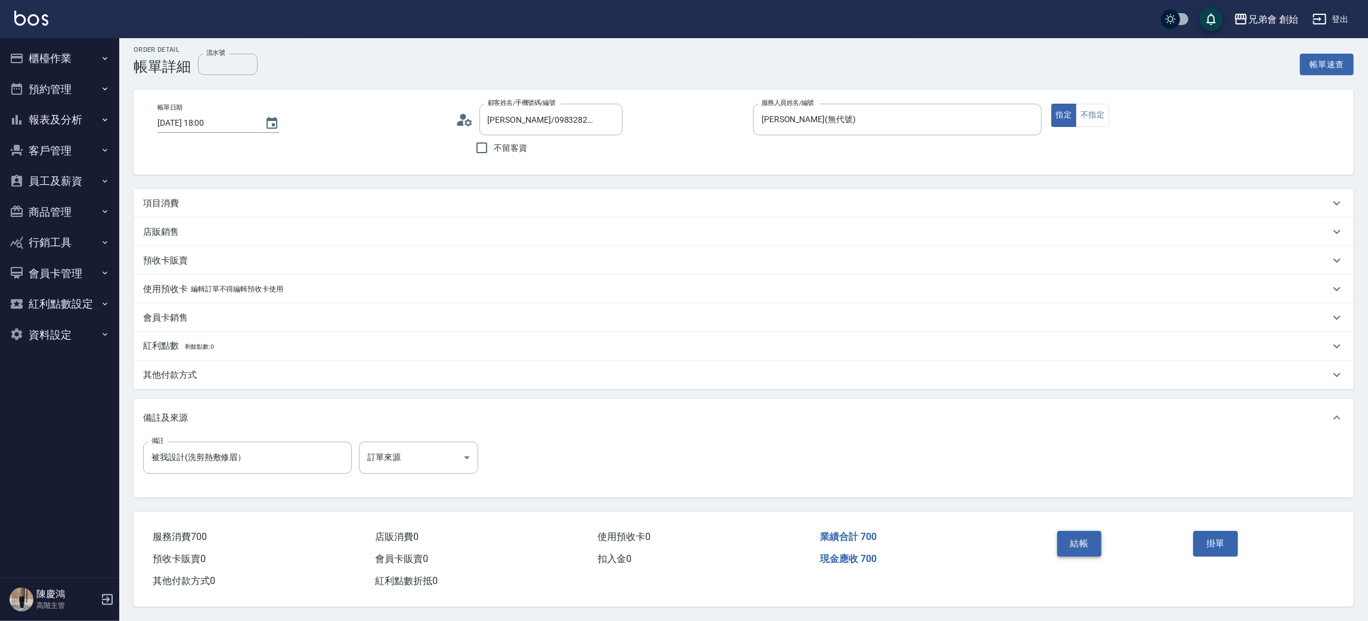
click at [1058, 538] on button "結帳" at bounding box center [1079, 543] width 45 height 25
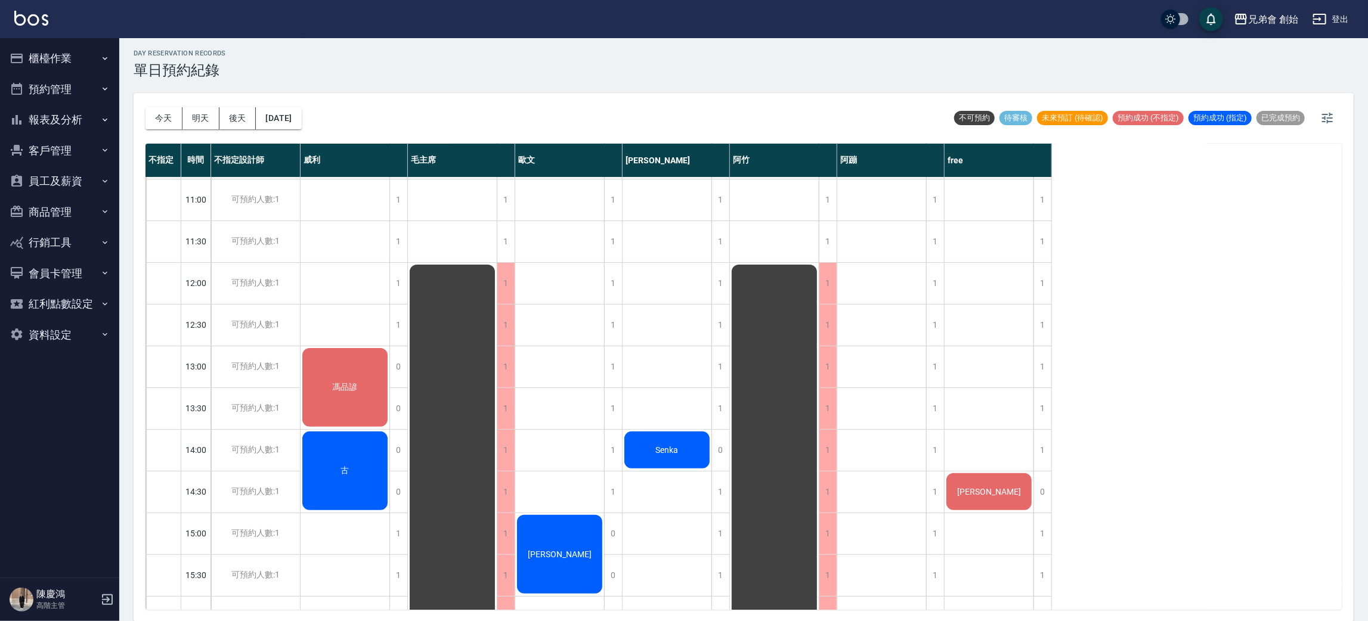
scroll to position [76, 0]
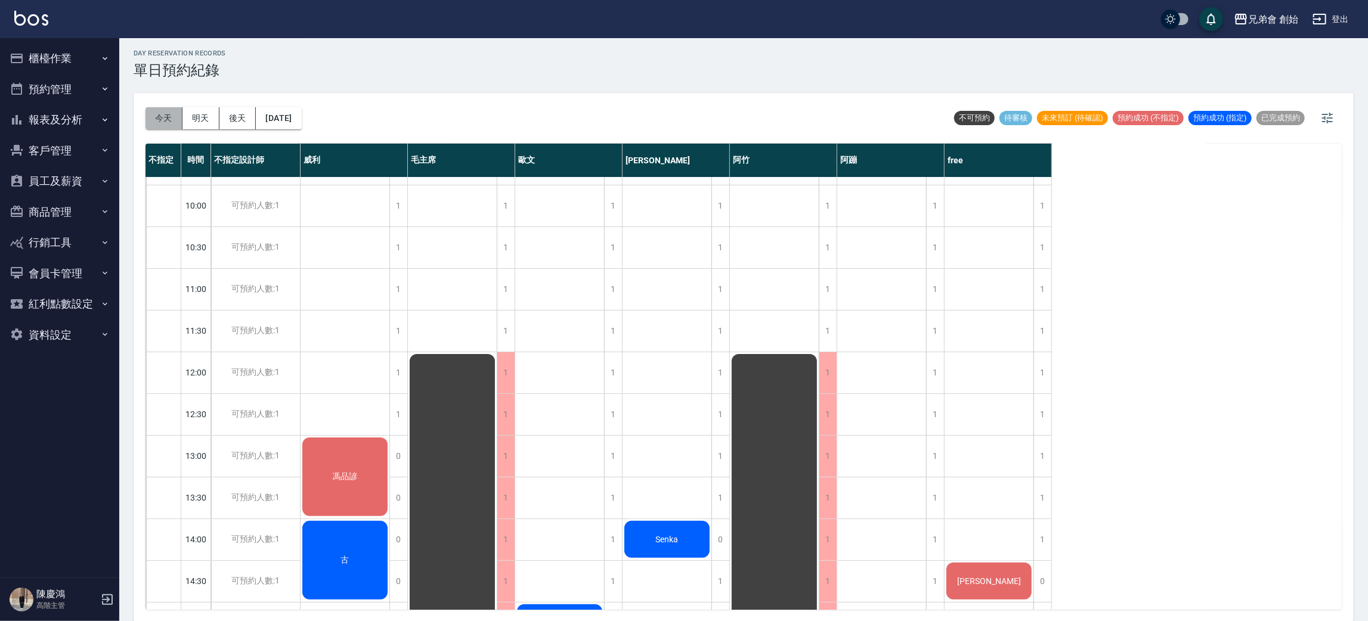
click at [168, 123] on button "今天" at bounding box center [164, 118] width 37 height 22
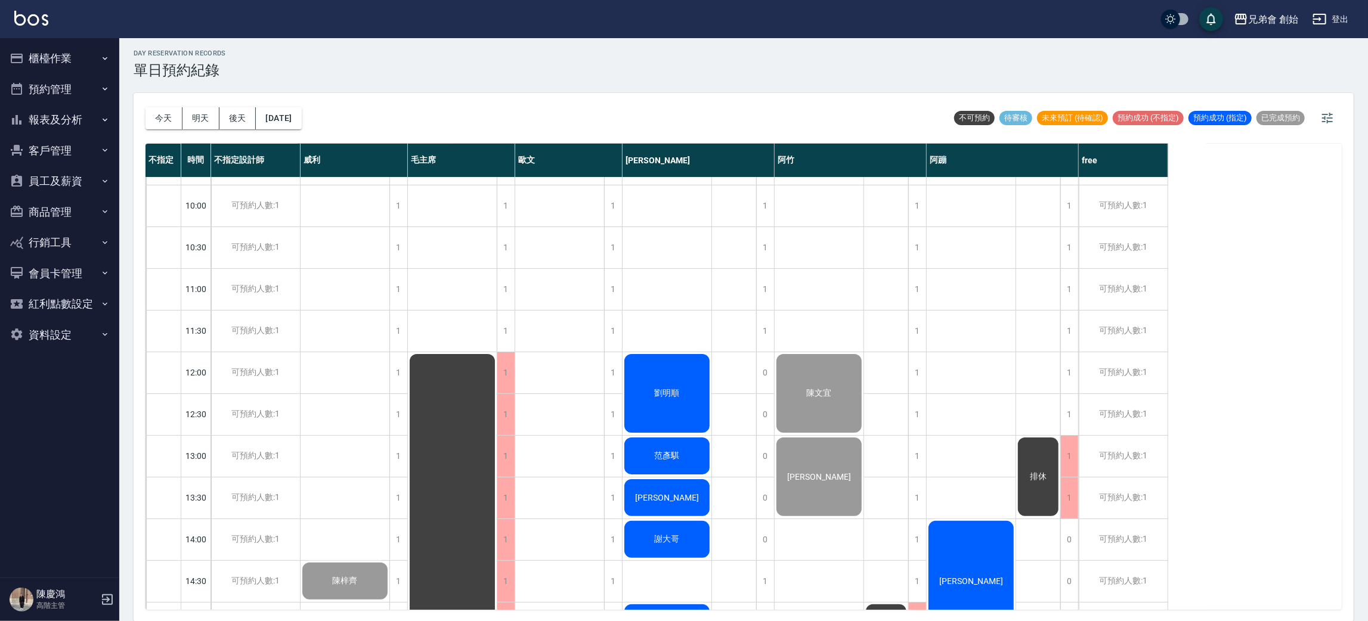
click at [407, 69] on div "day Reservation records 單日預約紀錄" at bounding box center [744, 63] width 1220 height 29
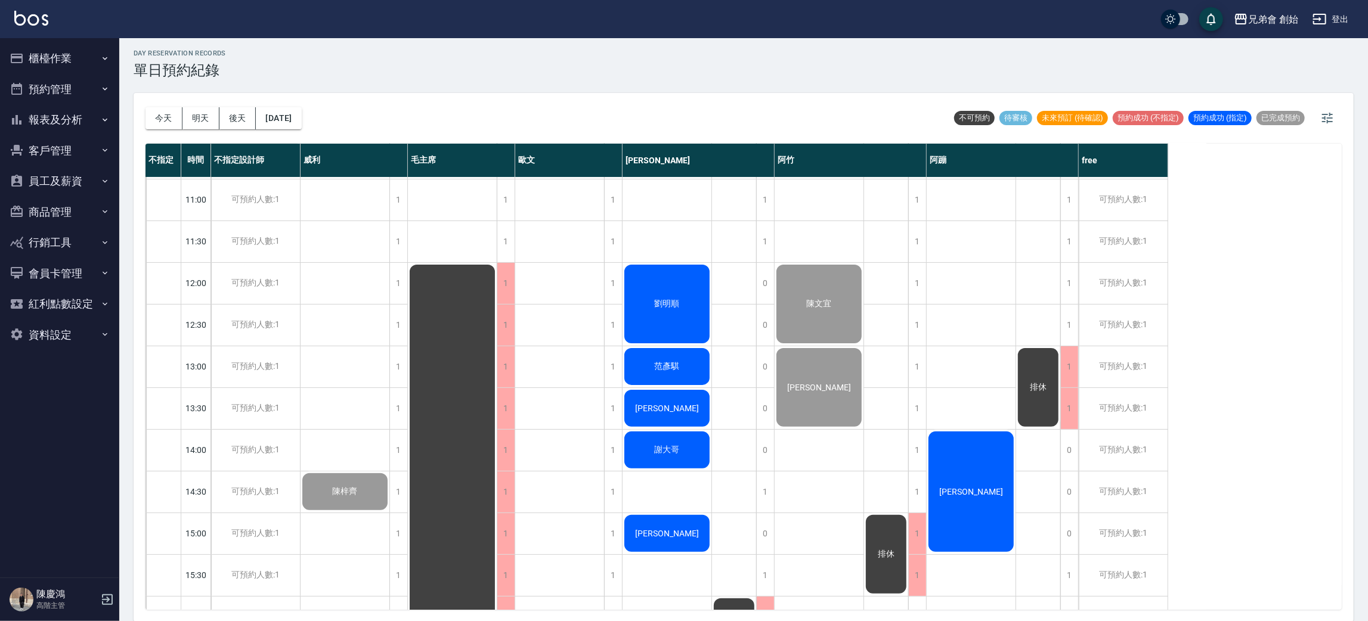
click at [344, 312] on div "[PERSON_NAME]" at bounding box center [345, 617] width 89 height 1211
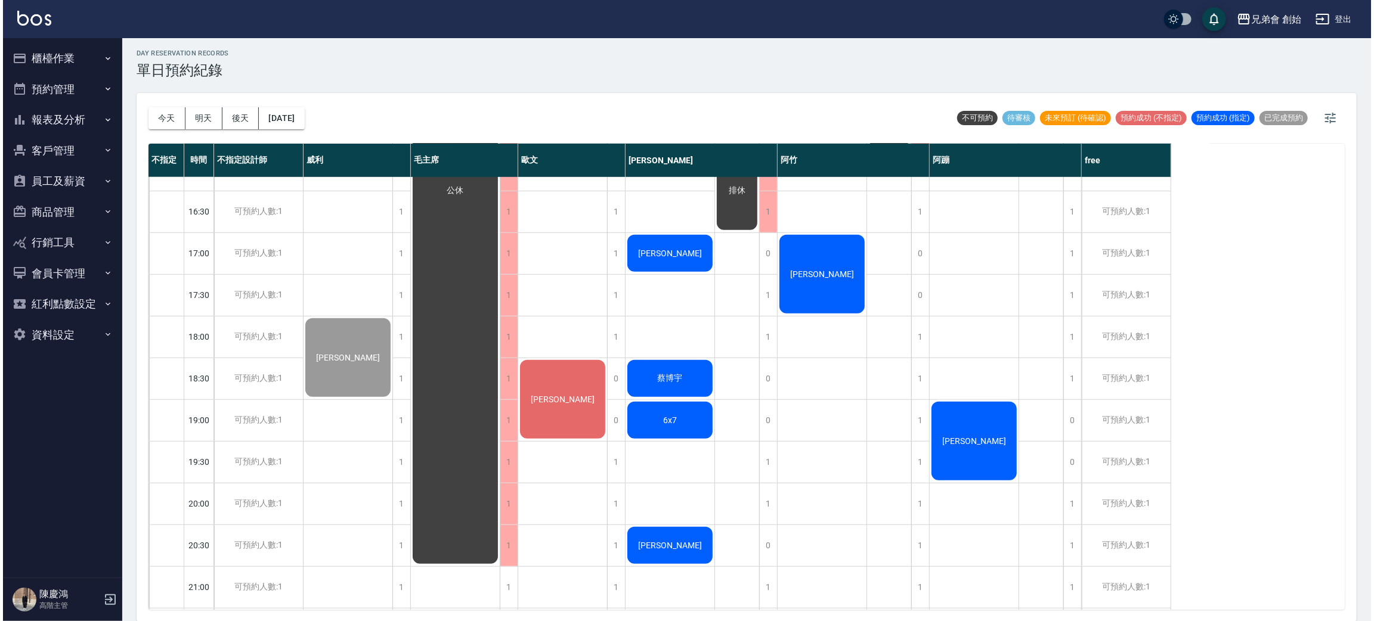
scroll to position [791, 0]
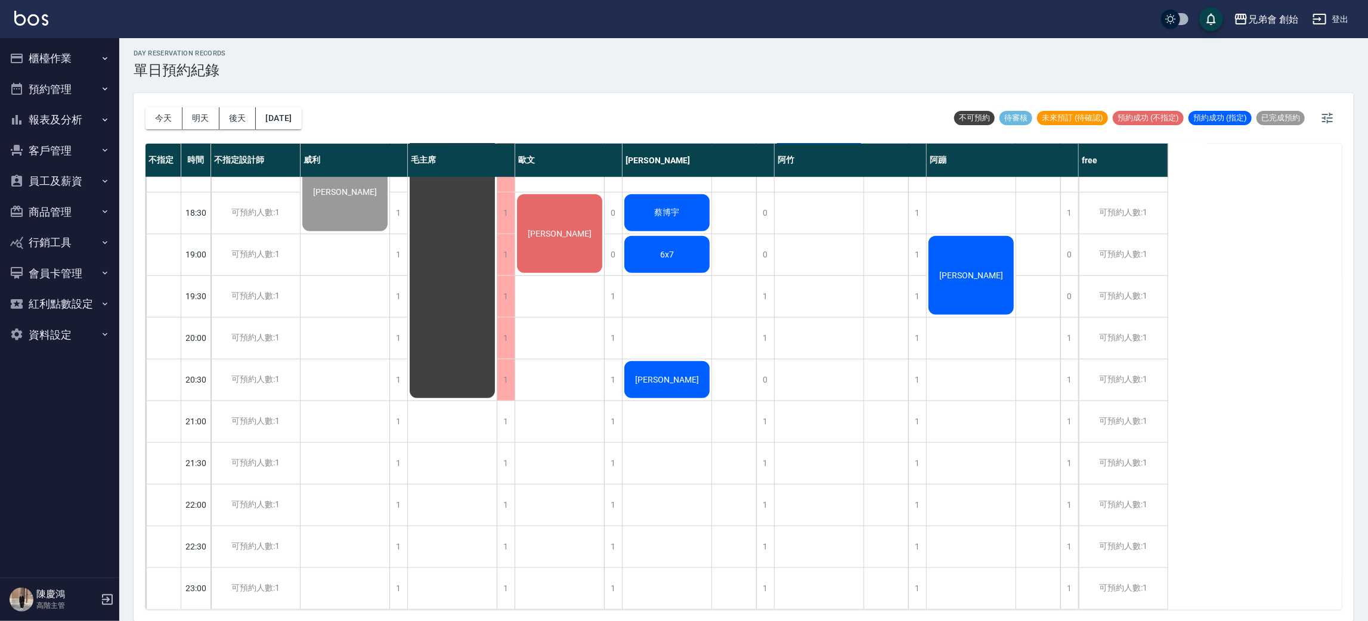
click at [972, 272] on div "[PERSON_NAME]" at bounding box center [971, 275] width 89 height 82
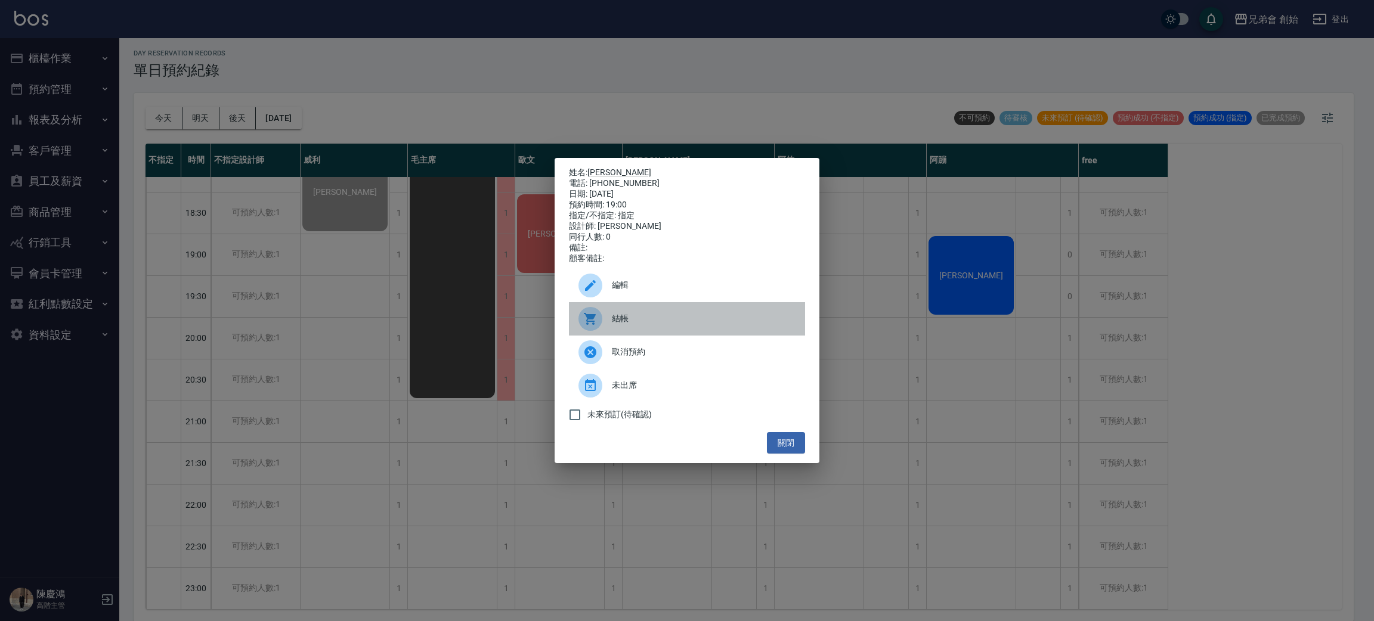
click at [693, 325] on span "結帳" at bounding box center [704, 318] width 184 height 13
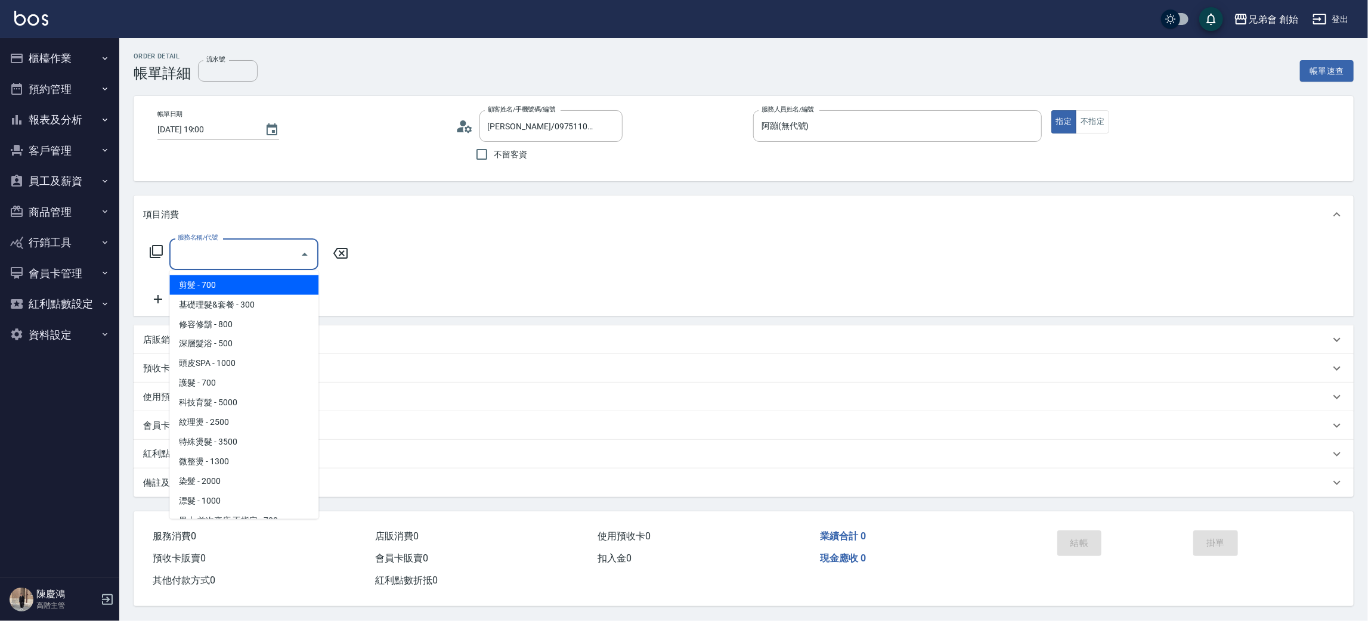
click at [277, 259] on input "服務名稱/代號" at bounding box center [235, 254] width 120 height 21
click at [260, 289] on span "剪髮 - 700" at bounding box center [243, 286] width 149 height 20
type input "剪髮(A01)"
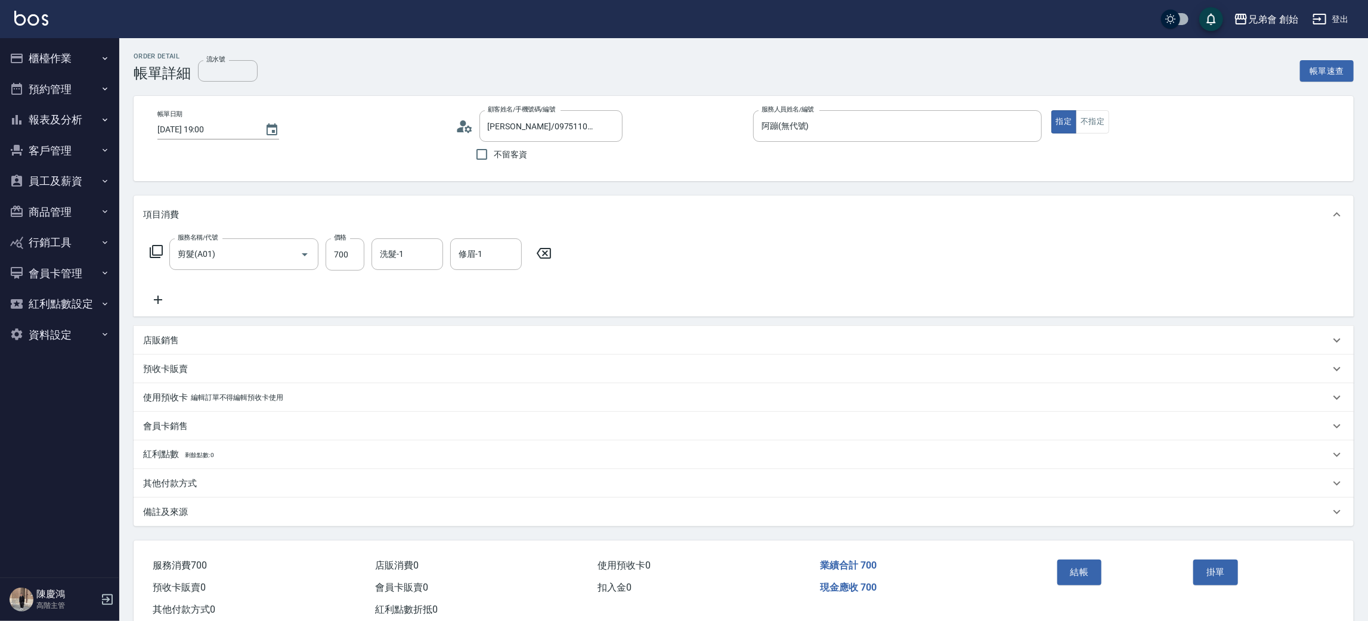
click at [1053, 574] on div "結帳" at bounding box center [1121, 581] width 137 height 52
click at [1067, 577] on button "結帳" at bounding box center [1079, 572] width 45 height 25
